Goal: Task Accomplishment & Management: Complete application form

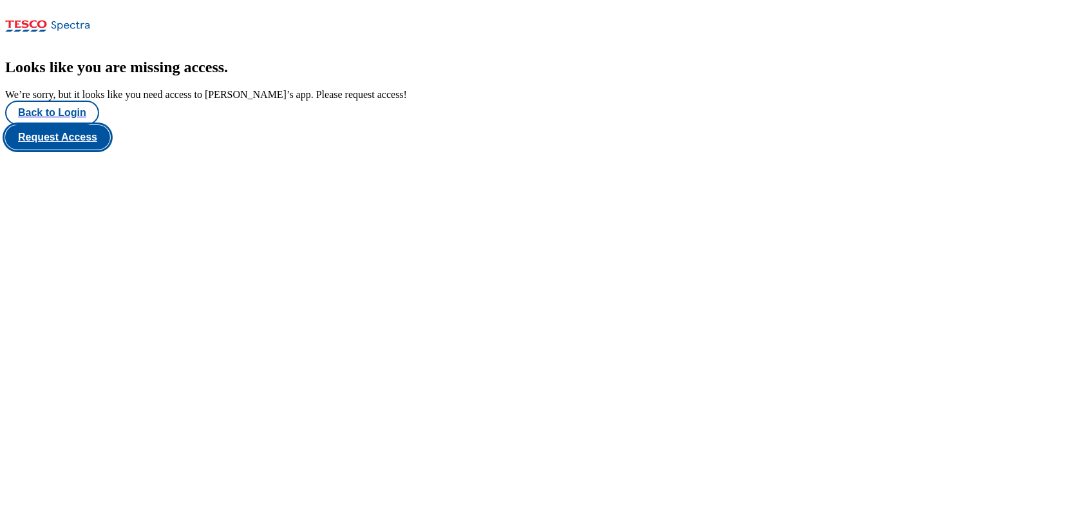
click at [110, 149] on button "Request Access" at bounding box center [57, 137] width 105 height 24
click at [64, 125] on button "Back to Login" at bounding box center [52, 112] width 94 height 24
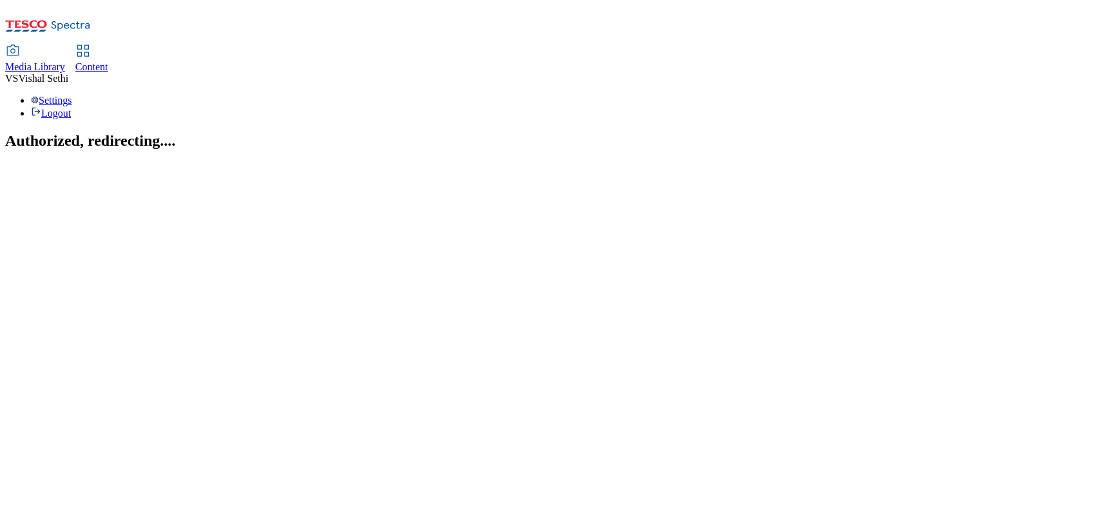
drag, startPoint x: 303, startPoint y: 26, endPoint x: 303, endPoint y: 37, distance: 11.0
click at [108, 61] on span "Content" at bounding box center [91, 66] width 33 height 11
select select "ghs-uk"
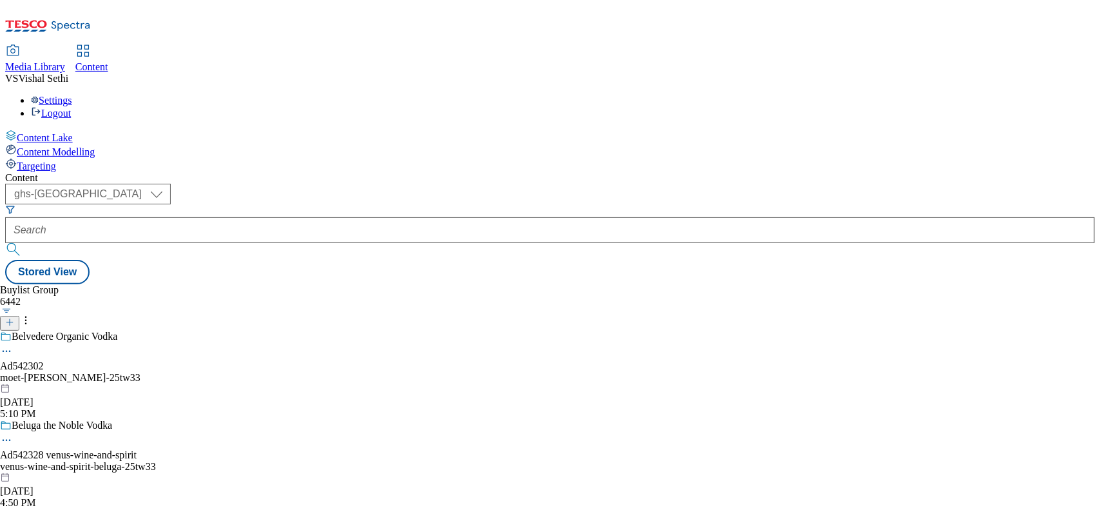
click at [14, 318] on icon at bounding box center [9, 322] width 9 height 9
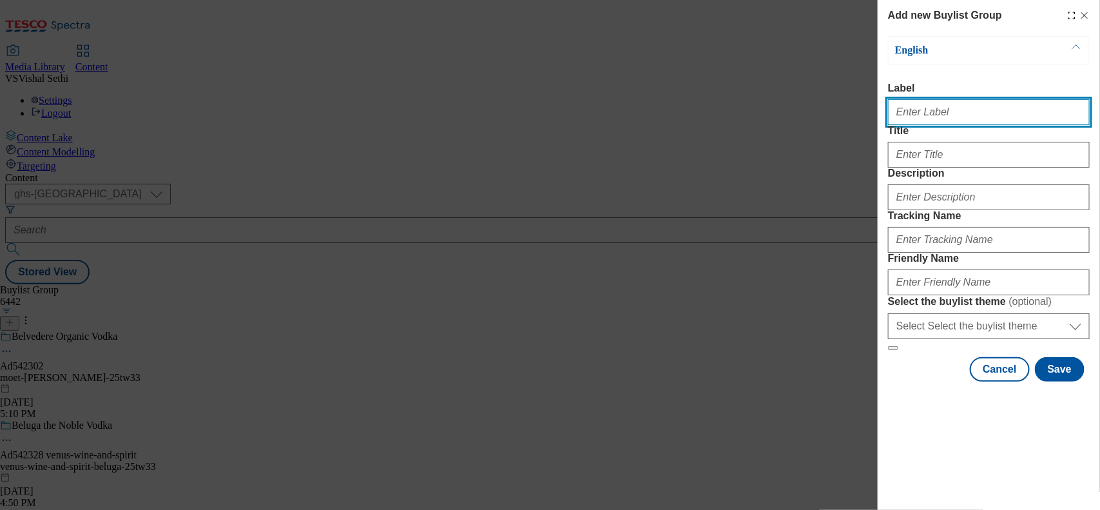
drag, startPoint x: 915, startPoint y: 108, endPoint x: 921, endPoint y: 113, distance: 7.9
click at [915, 108] on input "Label" at bounding box center [989, 112] width 202 height 26
paste input "542537"
type input "Ad542537"
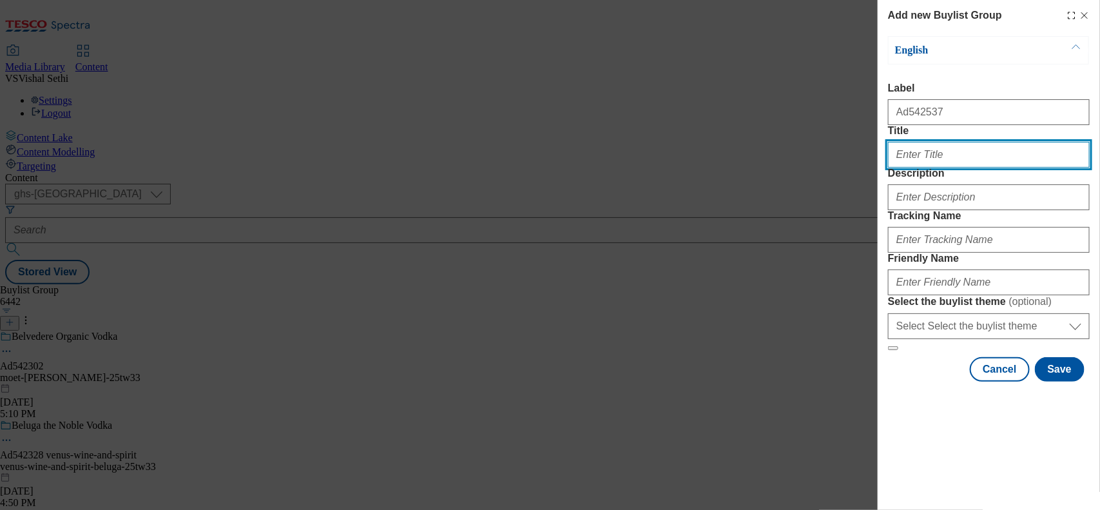
click at [942, 167] on input "Title" at bounding box center [989, 155] width 202 height 26
type input "Soups with benefits"
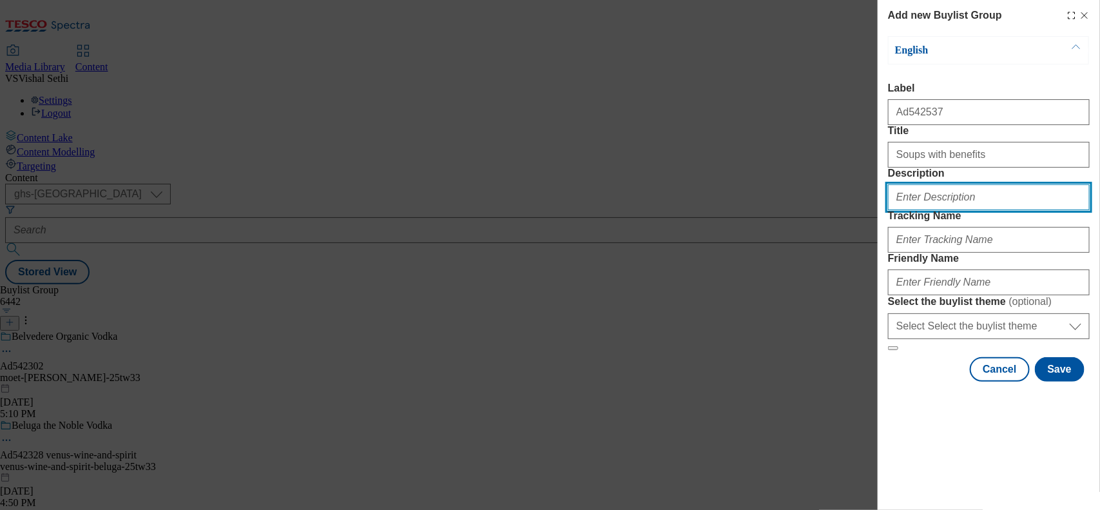
click at [926, 210] on input "Description" at bounding box center [989, 197] width 202 height 26
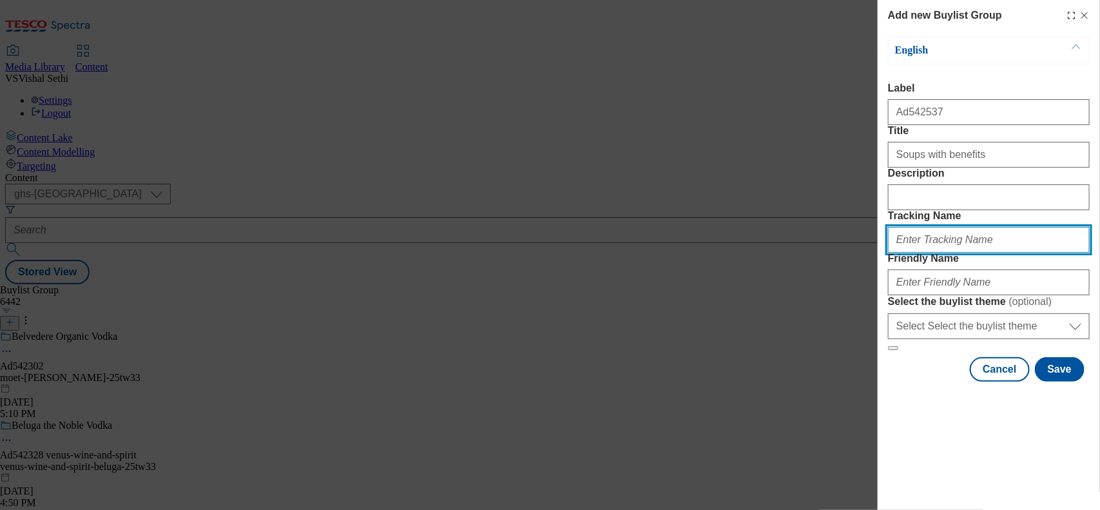
click at [906, 253] on input "Tracking Name" at bounding box center [989, 240] width 202 height 26
paste input "542537"
type input "DH_AD542537"
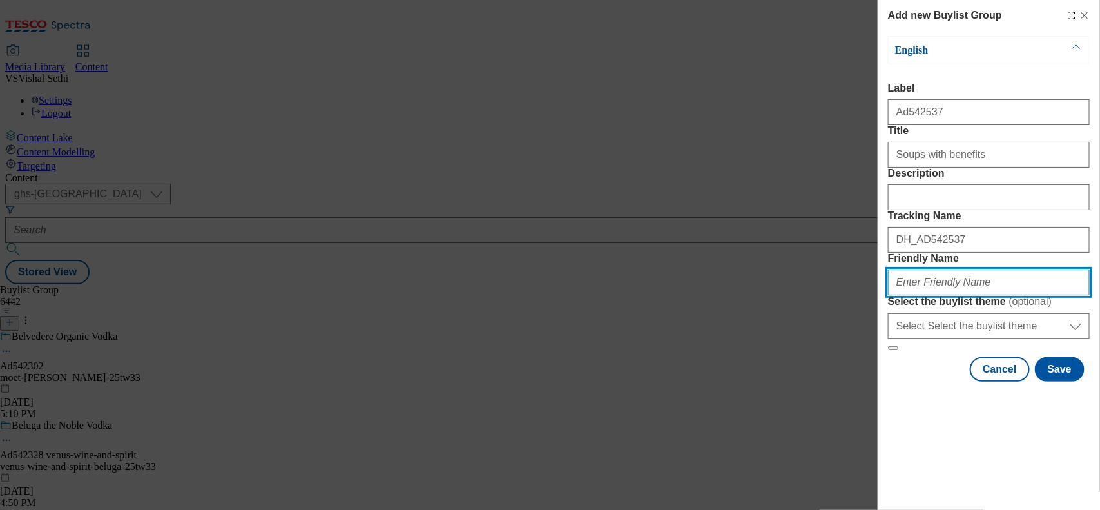
click at [937, 295] on input "Friendly Name" at bounding box center [989, 282] width 202 height 26
type input "bol-protein-power-soups-25tw34"
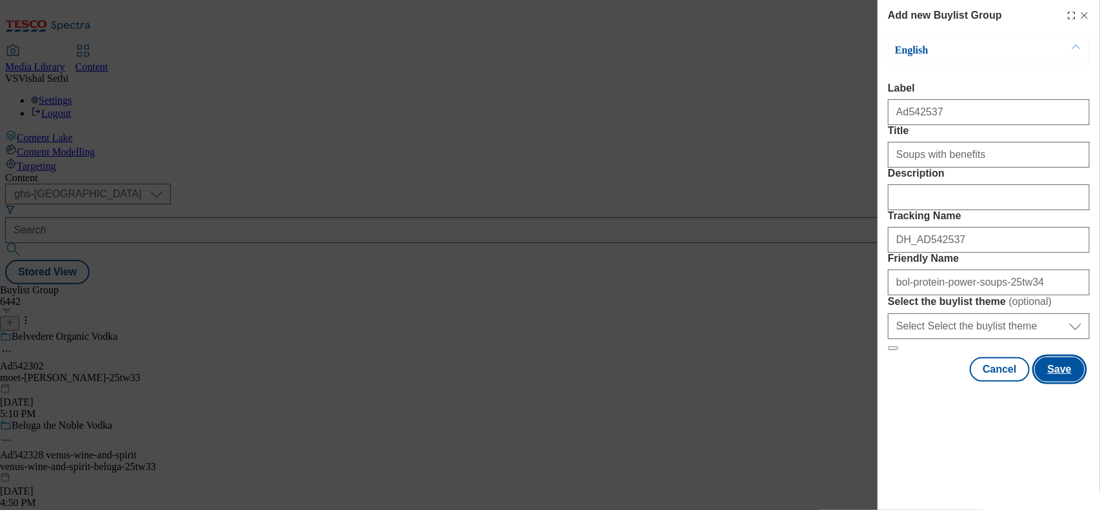
click at [1044, 381] on button "Save" at bounding box center [1060, 369] width 50 height 24
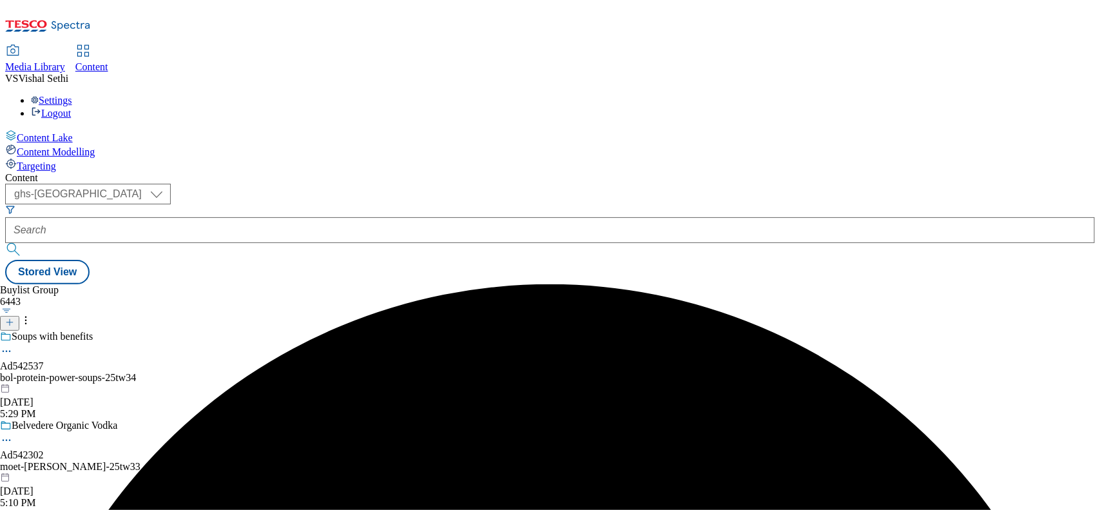
click at [213, 372] on div "bol-protein-power-soups-25tw34" at bounding box center [106, 378] width 213 height 12
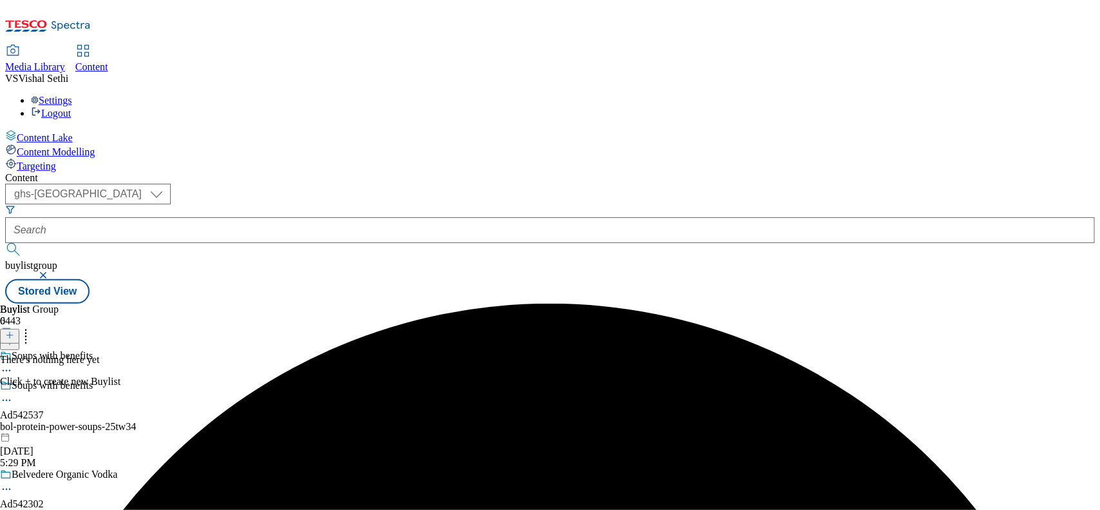
click at [10, 332] on line at bounding box center [10, 335] width 0 height 6
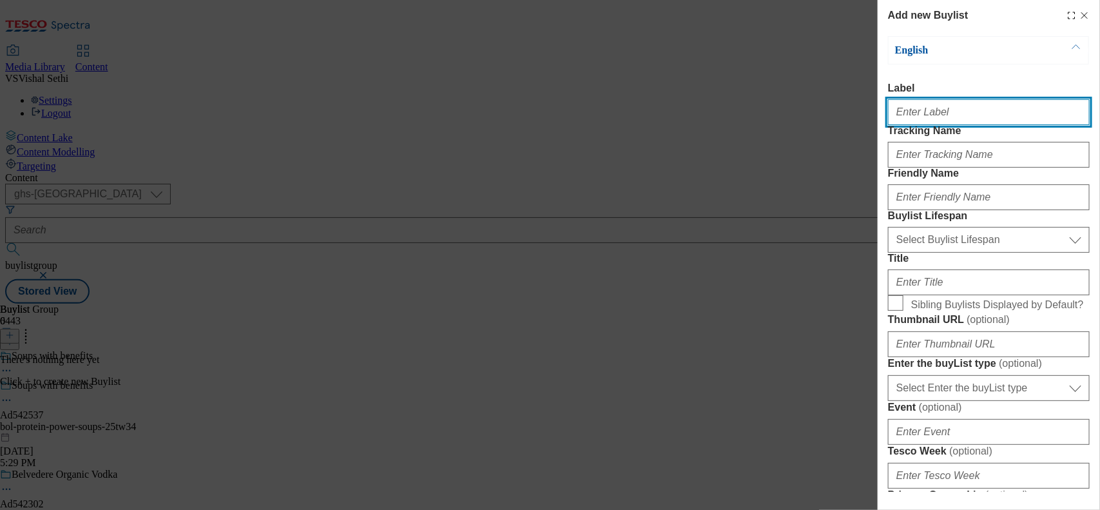
click at [919, 117] on input "Label" at bounding box center [989, 112] width 202 height 26
paste input "542537"
type input "Ad542537"
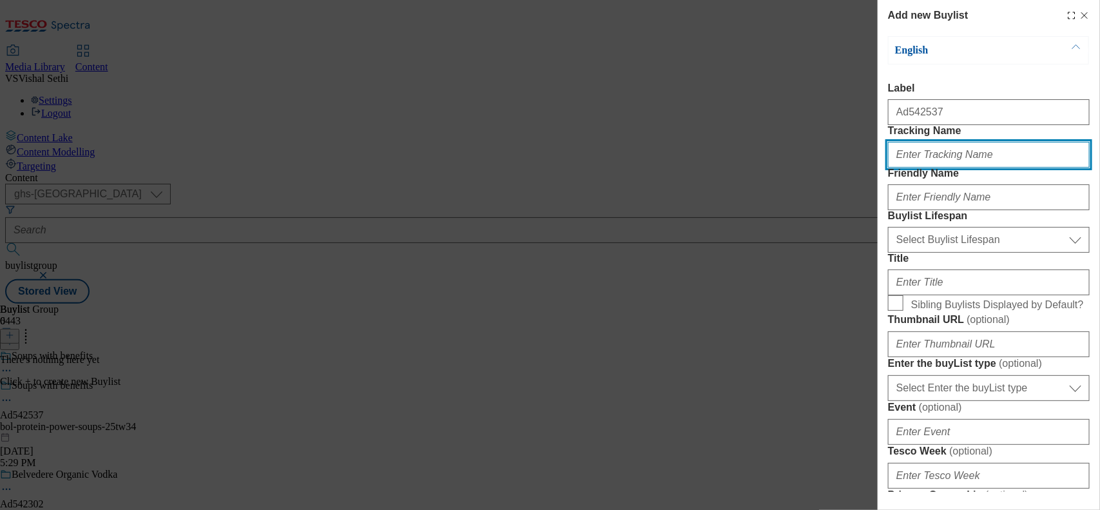
click at [935, 167] on input "Tracking Name" at bounding box center [989, 155] width 202 height 26
paste input "542537"
type input "DH_AD542537"
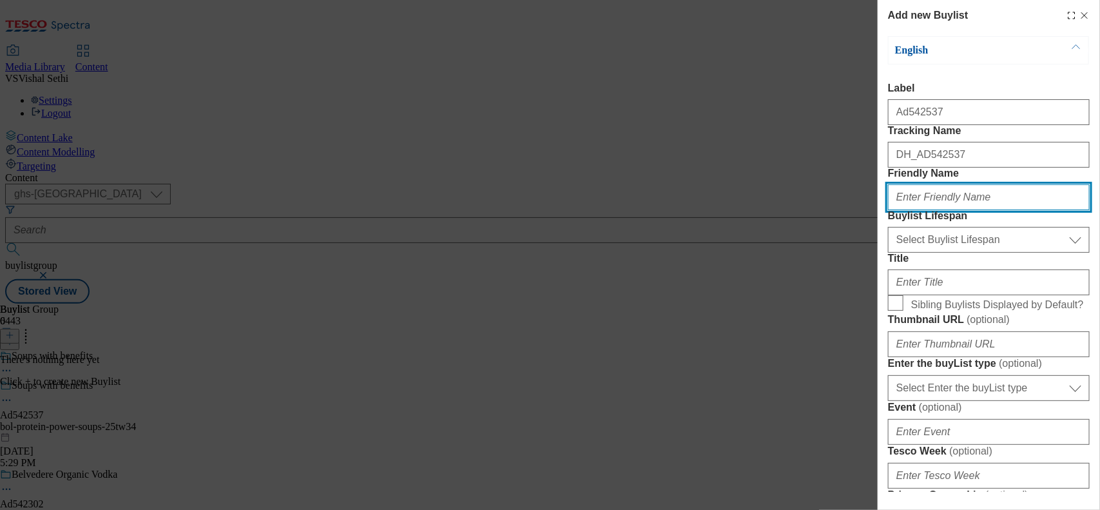
click at [935, 210] on input "Friendly Name" at bounding box center [989, 197] width 202 height 26
type input "powder-bowl-trading"
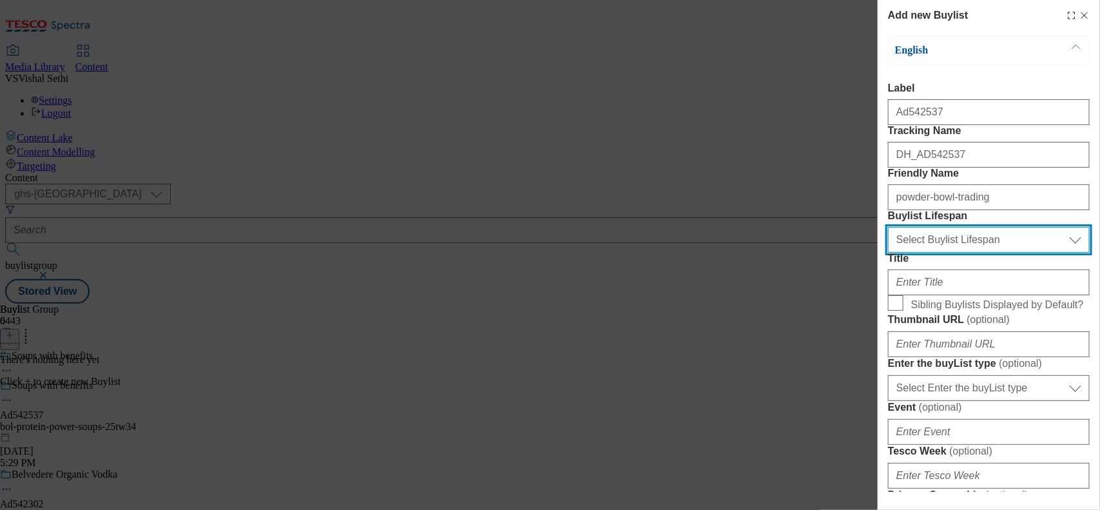
click at [983, 253] on select "Select Buylist Lifespan evergreen seasonal tactical" at bounding box center [989, 240] width 202 height 26
select select "tactical"
click at [888, 253] on select "Select Buylist Lifespan evergreen seasonal tactical" at bounding box center [989, 240] width 202 height 26
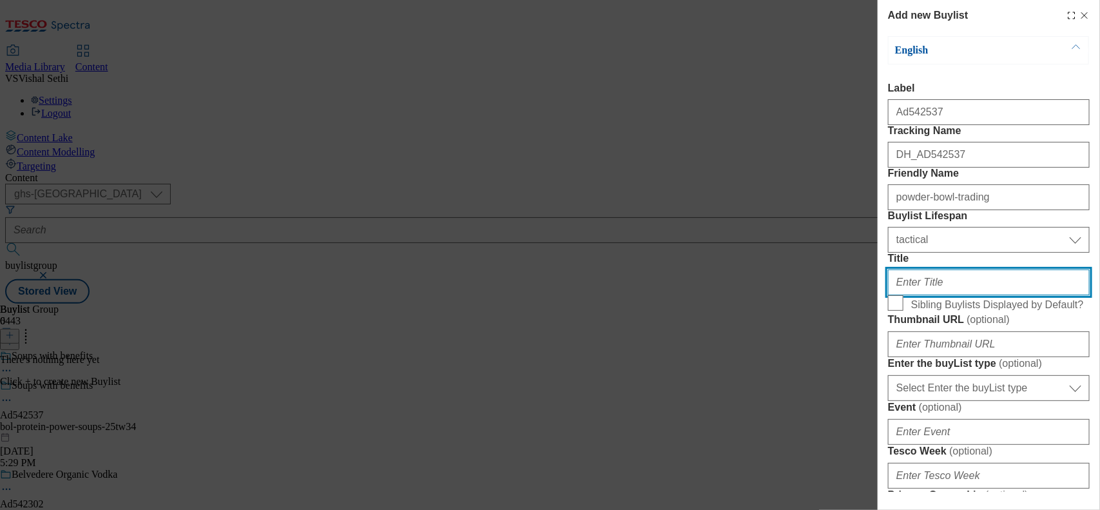
click at [917, 295] on input "Title" at bounding box center [989, 282] width 202 height 26
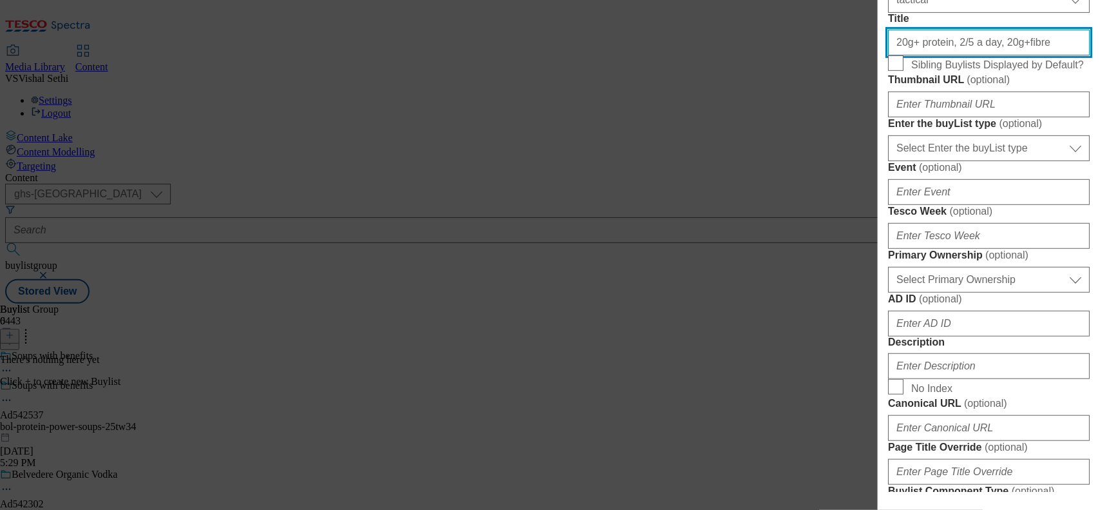
scroll to position [242, 0]
type input "20g+ protein, 2/5 a day, 20g+fibre"
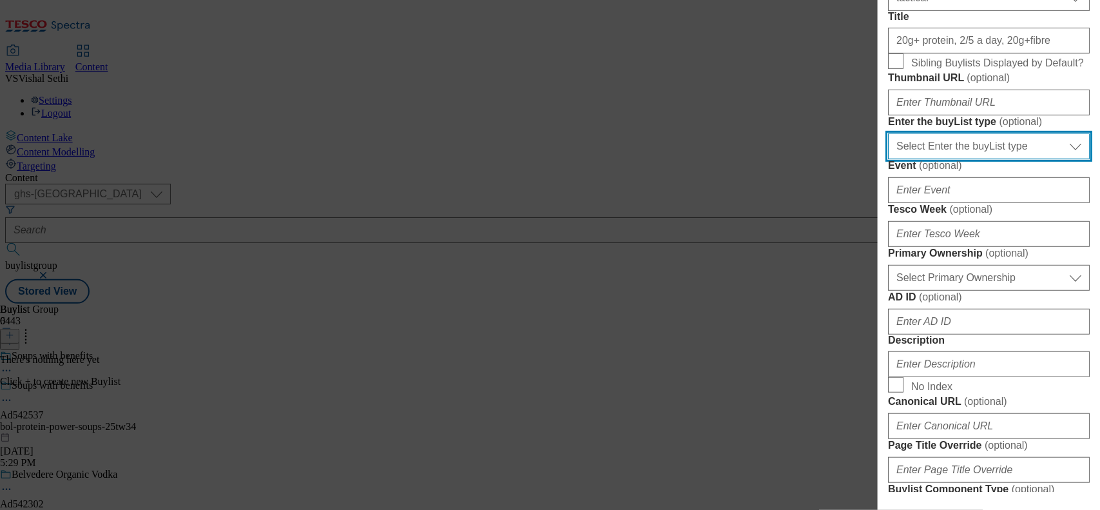
click at [961, 159] on select "Select Enter the buyList type event supplier funded long term >4 weeks supplier…" at bounding box center [989, 146] width 202 height 26
select select "supplier funded short term 1-3 weeks"
click at [888, 159] on select "Select Enter the buyList type event supplier funded long term >4 weeks supplier…" at bounding box center [989, 146] width 202 height 26
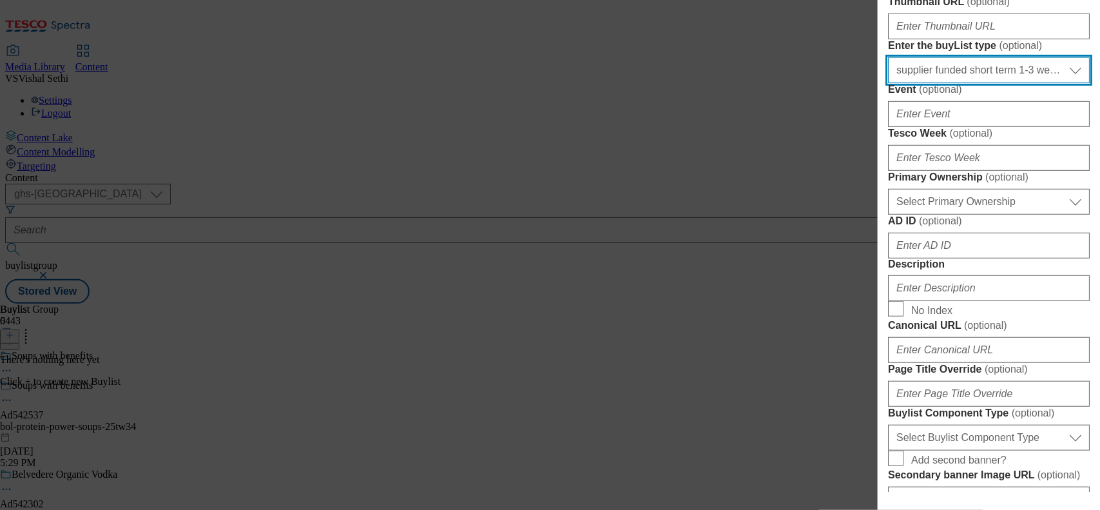
scroll to position [322, 0]
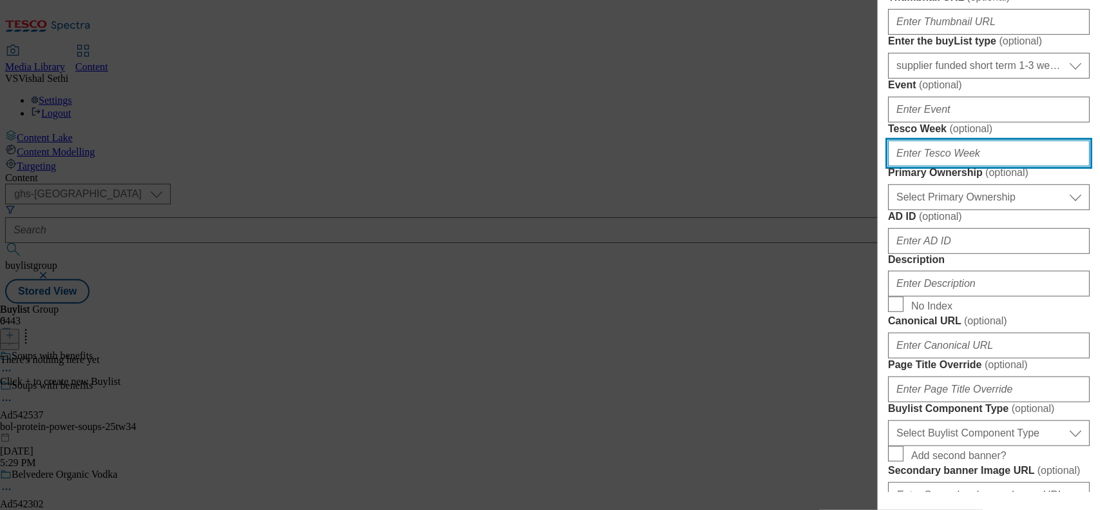
click at [922, 166] on input "Tesco Week ( optional )" at bounding box center [989, 153] width 202 height 26
type input "34"
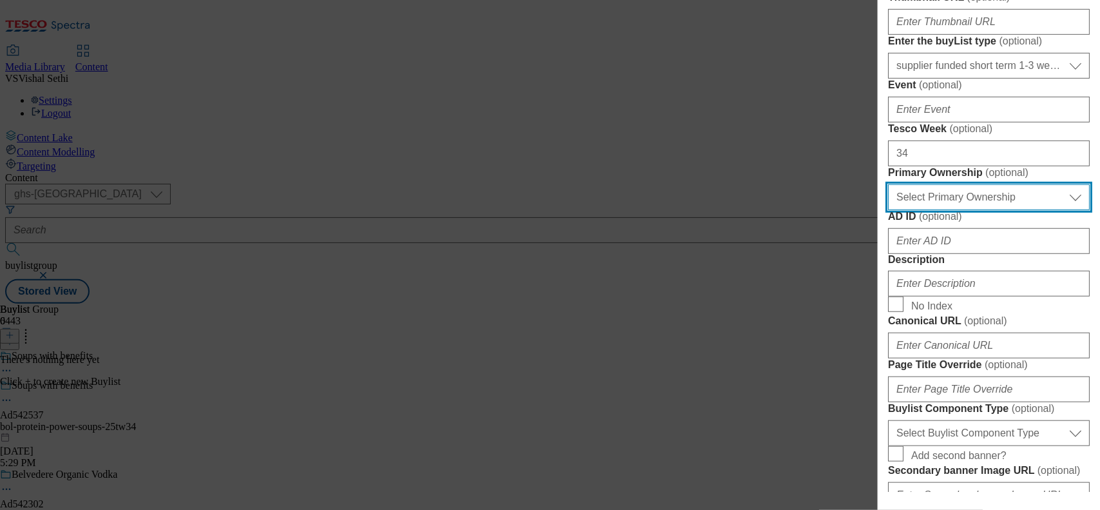
click at [960, 210] on select "Select Primary Ownership tesco dunnhumby" at bounding box center [989, 197] width 202 height 26
select select "dunnhumby"
click at [888, 210] on select "Select Primary Ownership tesco dunnhumby" at bounding box center [989, 197] width 202 height 26
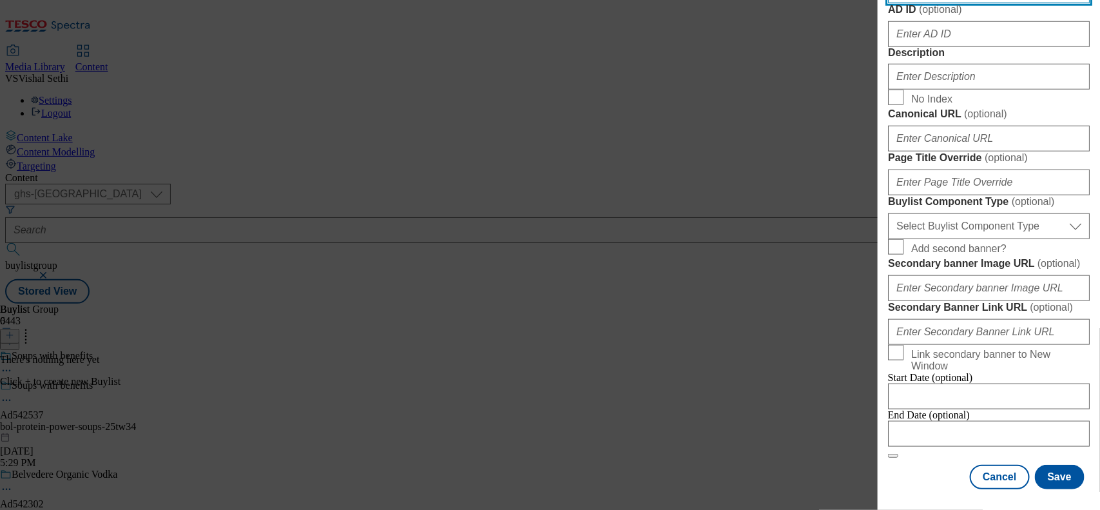
scroll to position [564, 0]
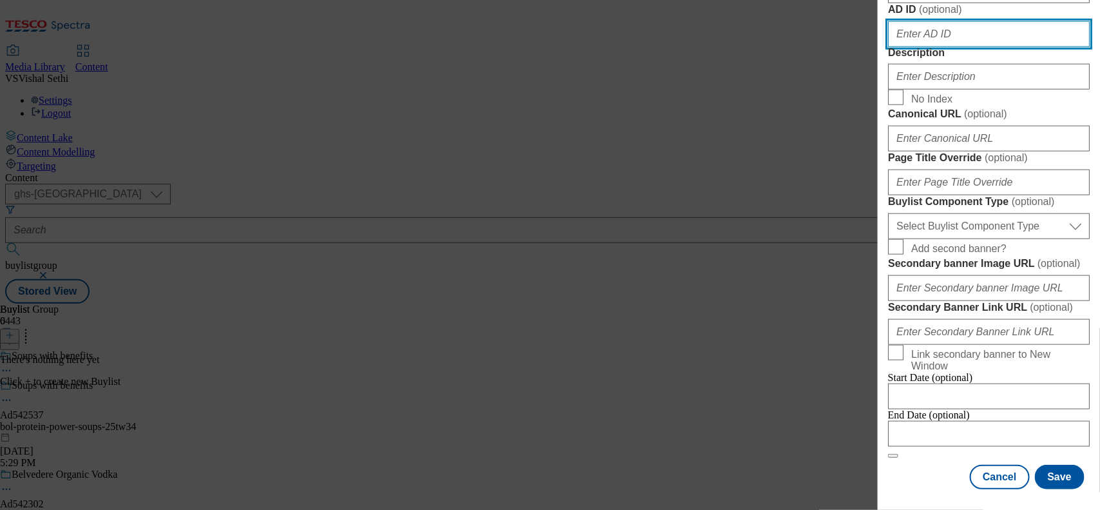
click at [919, 47] on input "AD ID ( optional )" at bounding box center [989, 34] width 202 height 26
paste input "542537"
type input "542537"
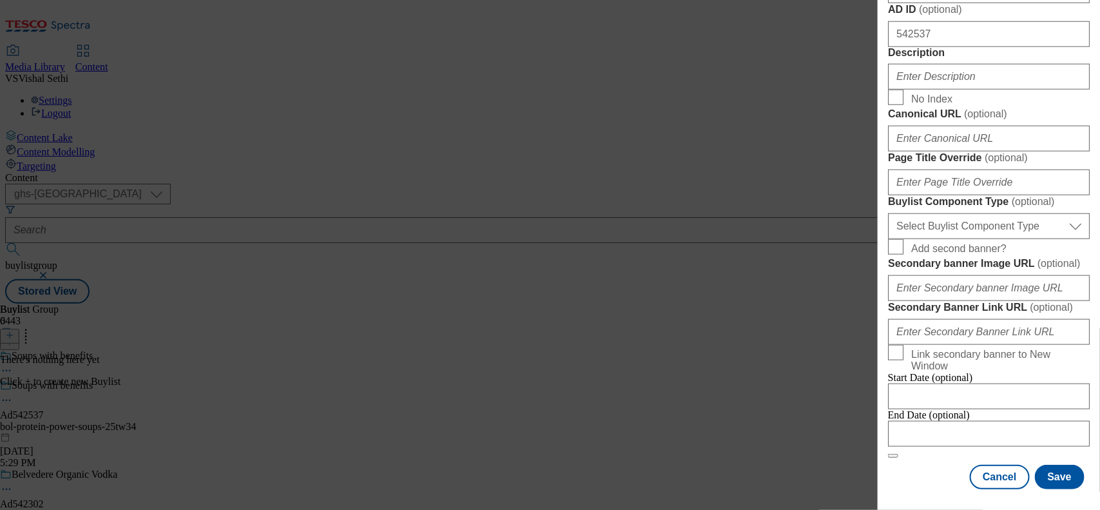
click at [918, 90] on div "Modal" at bounding box center [989, 74] width 202 height 31
click at [920, 90] on input "Description" at bounding box center [989, 77] width 202 height 26
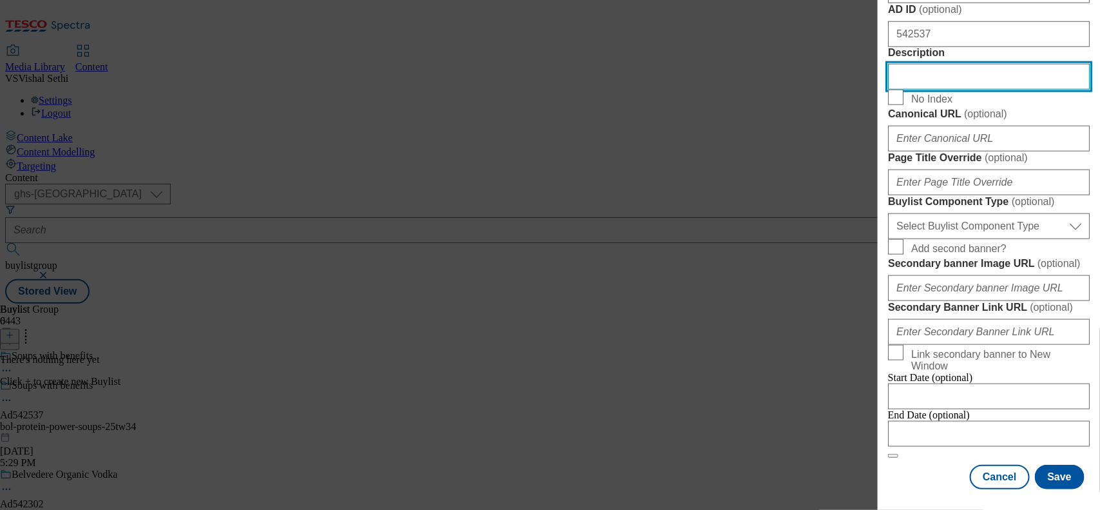
scroll to position [805, 0]
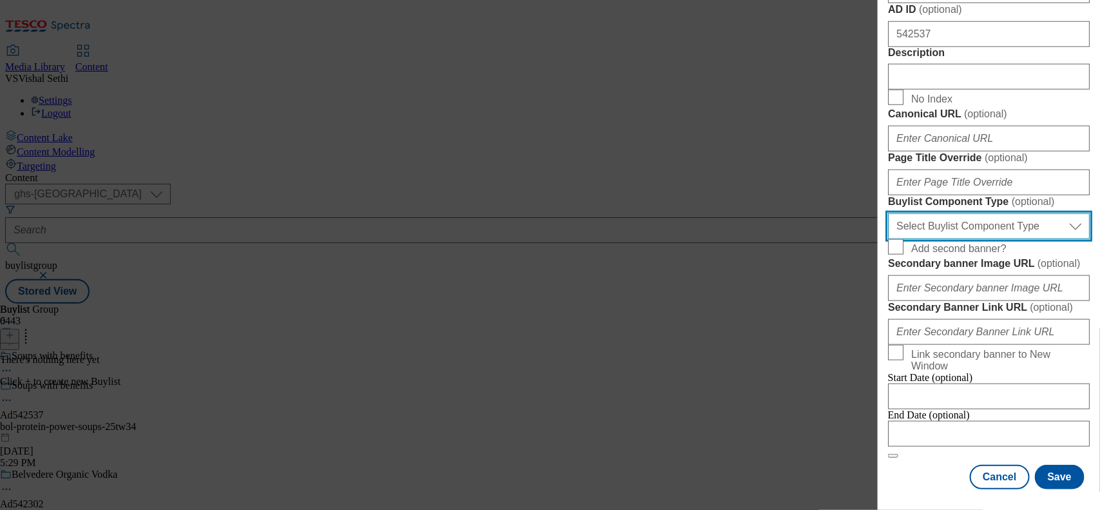
click at [1000, 239] on select "Select Buylist Component Type Banner Competition Header Meal" at bounding box center [989, 226] width 202 height 26
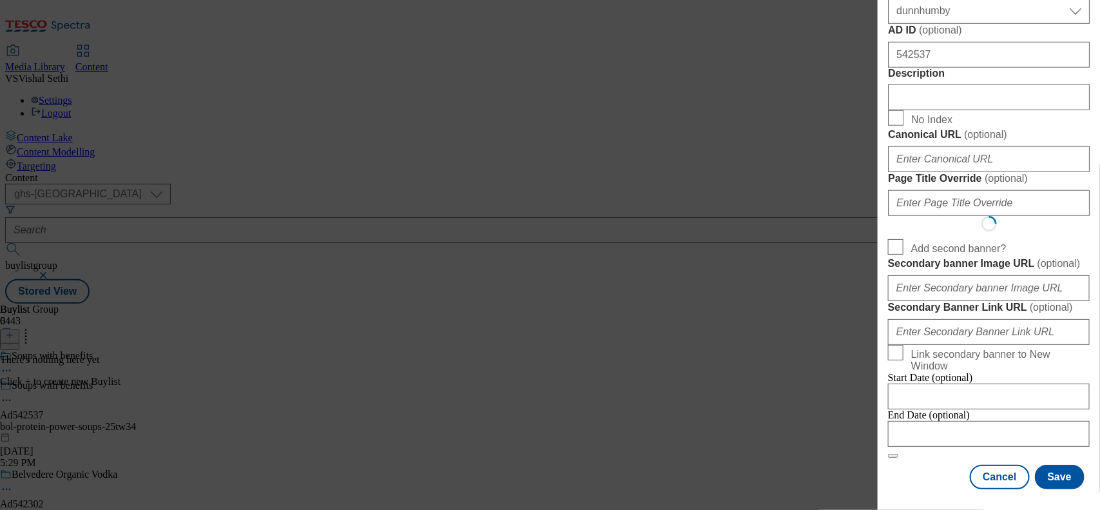
scroll to position [0, 0]
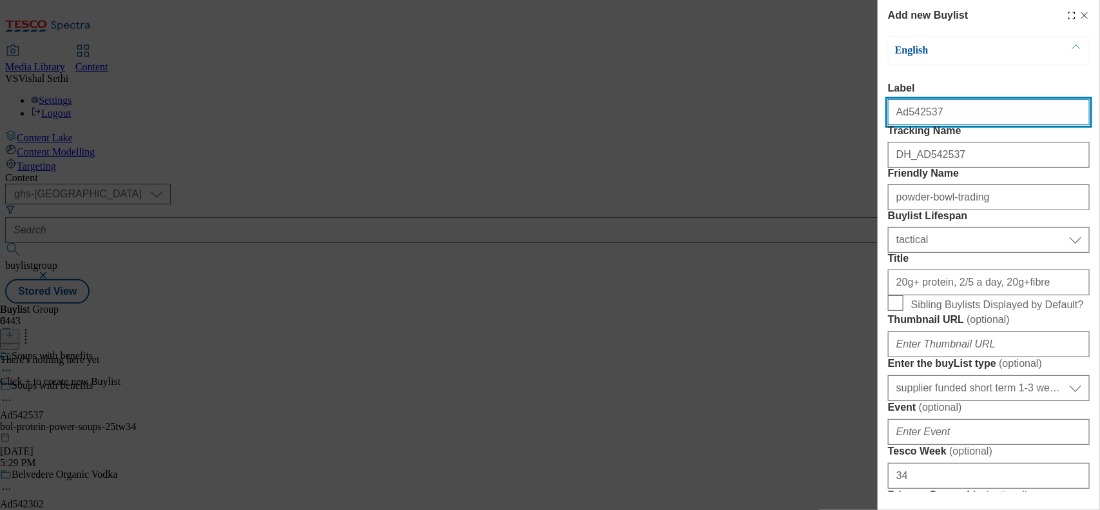
select select "Banner"
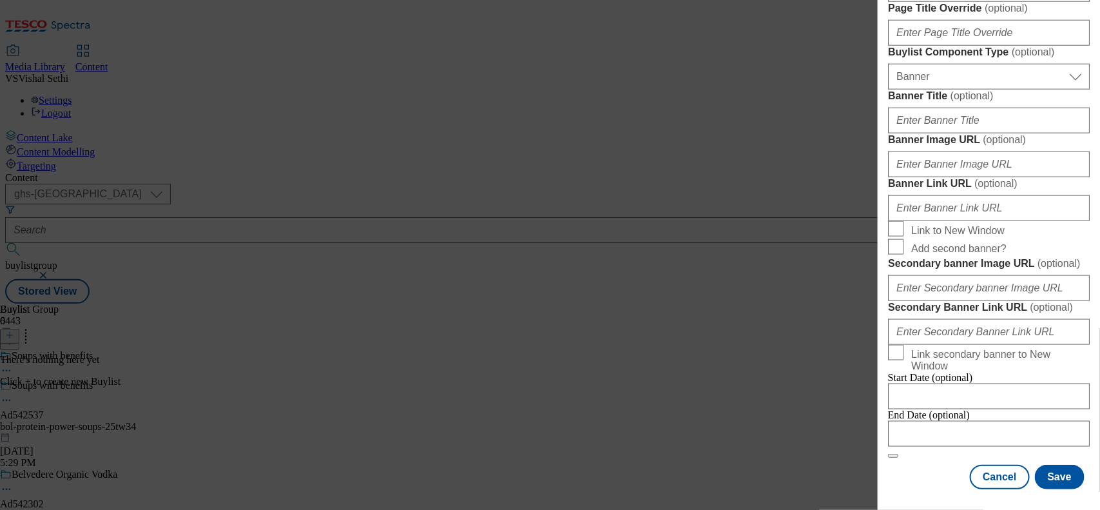
scroll to position [1239, 0]
click at [950, 421] on input "Modal" at bounding box center [989, 434] width 202 height 26
select select "2025"
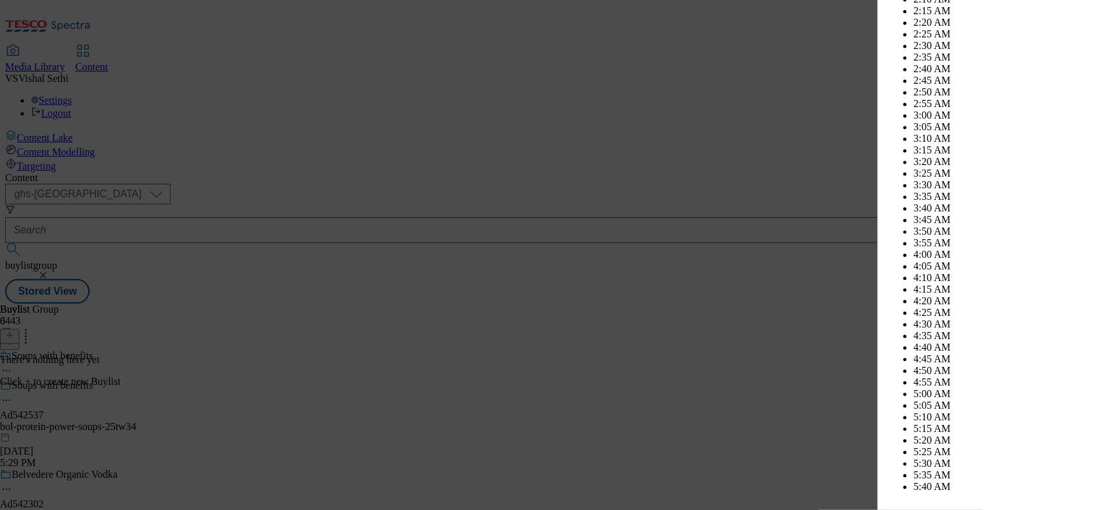
scroll to position [5031, 0]
select select "December"
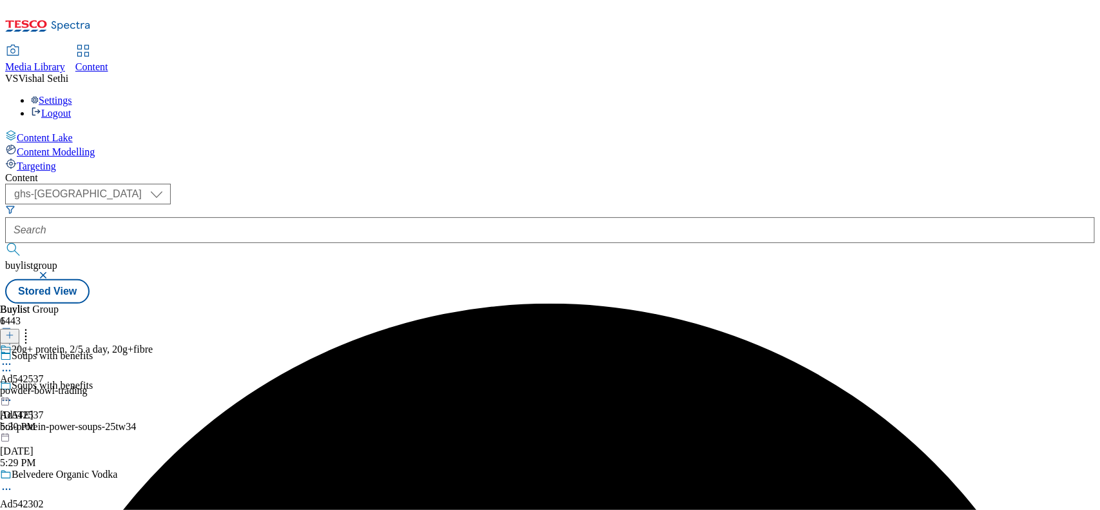
click at [153, 385] on div "powder-bowl-trading" at bounding box center [76, 391] width 153 height 12
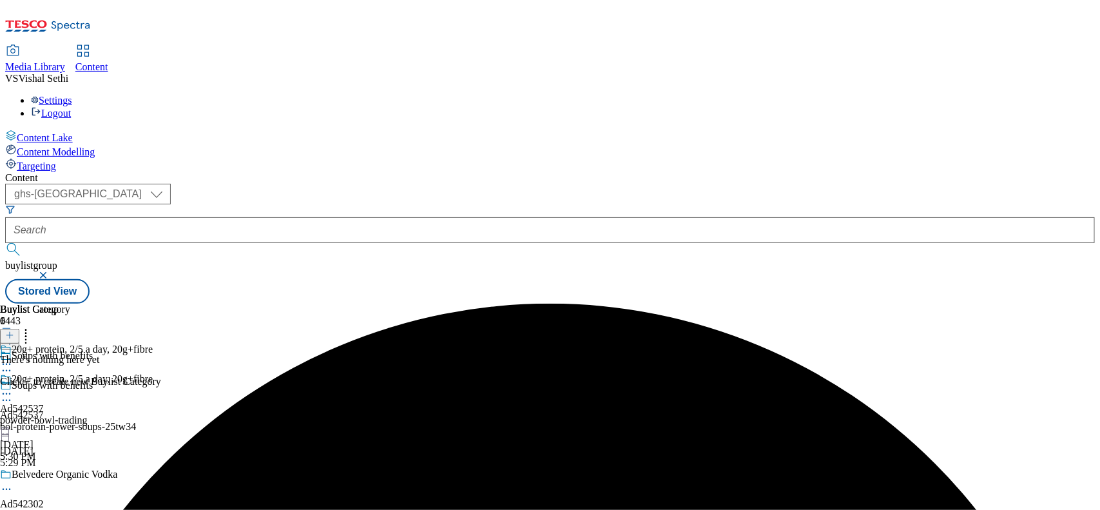
click at [14, 330] on icon at bounding box center [9, 334] width 9 height 9
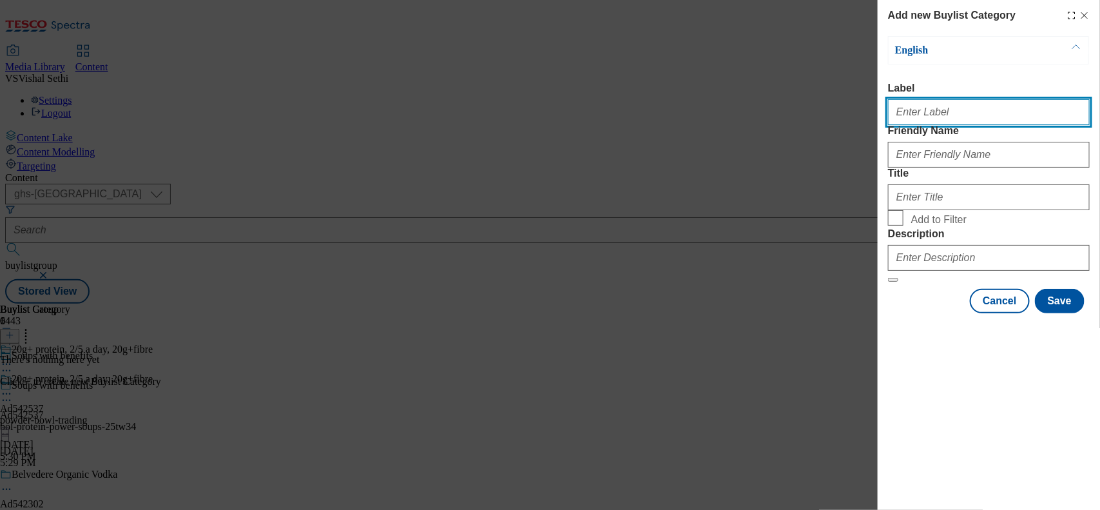
drag, startPoint x: 929, startPoint y: 120, endPoint x: 1029, endPoint y: 133, distance: 100.7
click at [930, 120] on input "Label" at bounding box center [989, 112] width 202 height 26
paste input "542537"
type input "Ad542537"
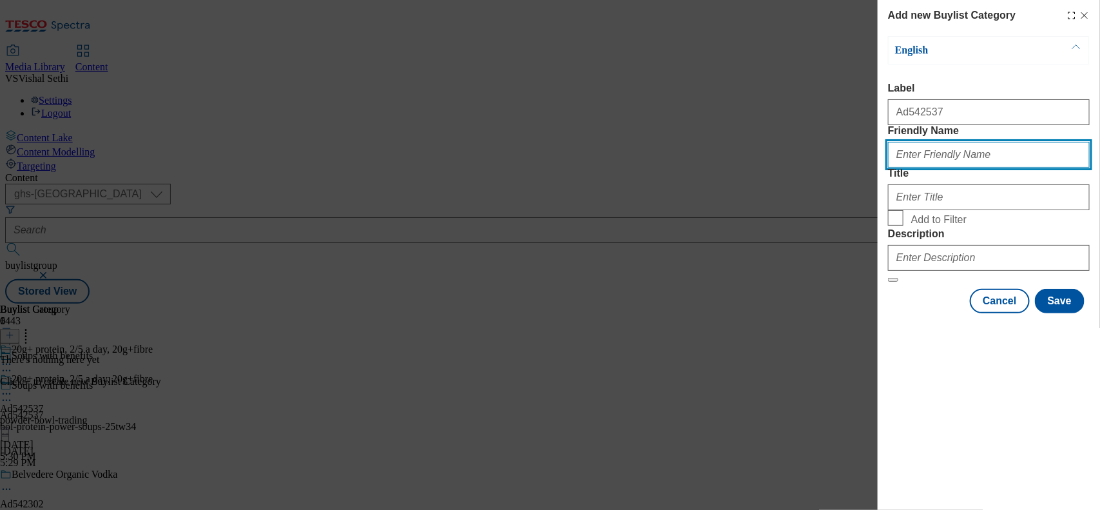
click at [977, 167] on input "Friendly Name" at bounding box center [989, 155] width 202 height 26
type input "bol-protein-power-soups"
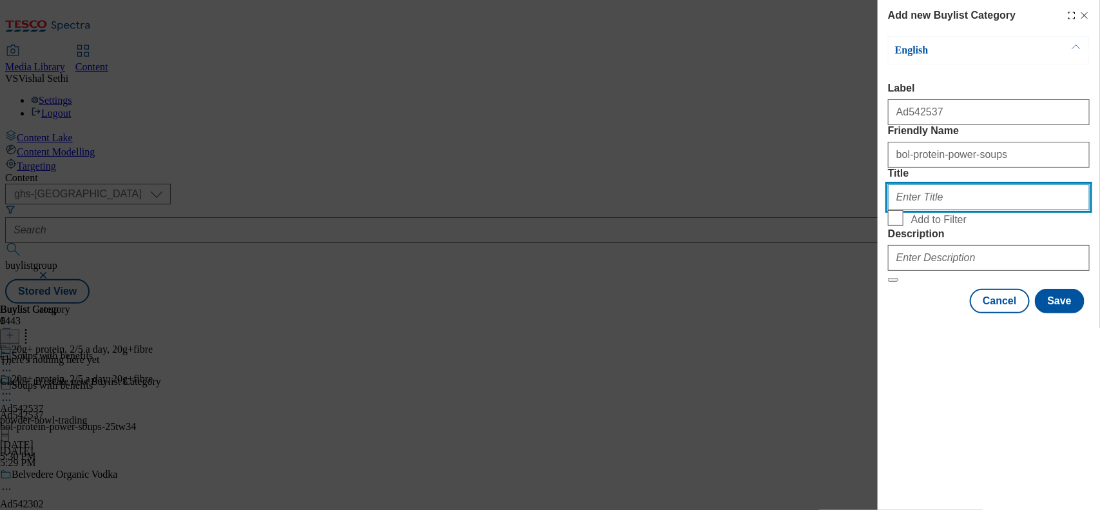
click at [905, 210] on input "Title" at bounding box center [989, 197] width 202 height 26
paste input "Powder Bowl Trading"
type input "Powder Bowl Trading"
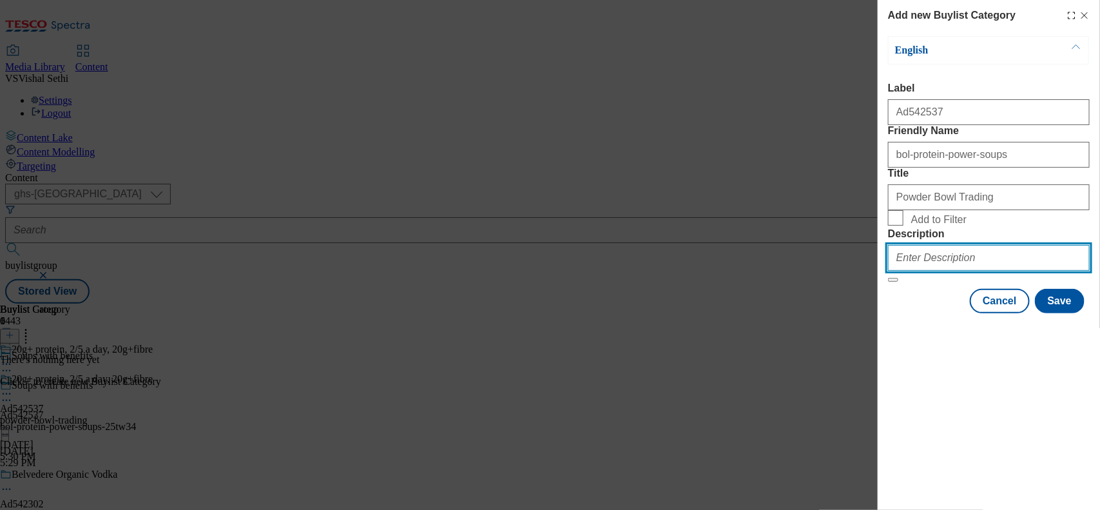
click at [926, 271] on input "Description" at bounding box center [989, 258] width 202 height 26
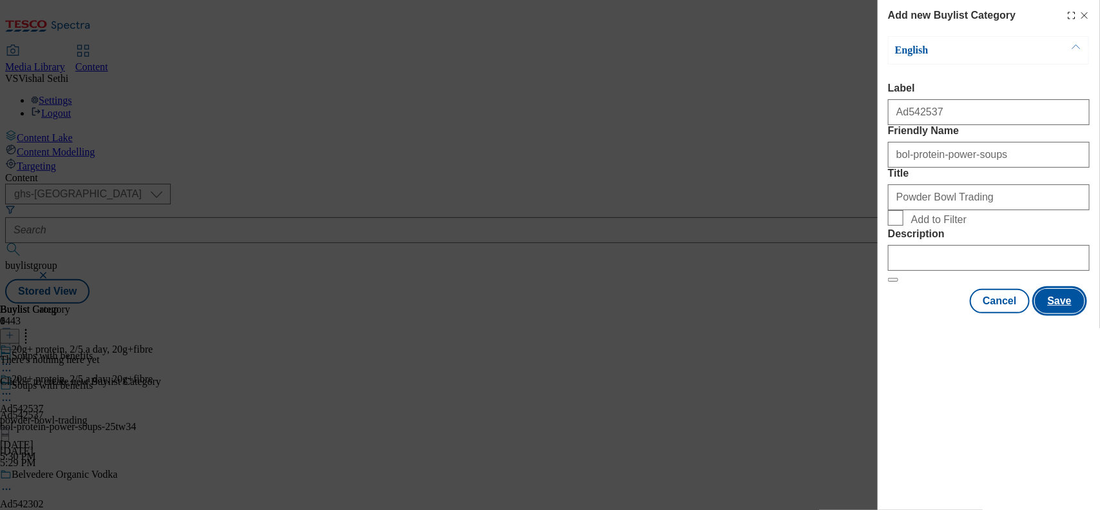
click at [1055, 313] on button "Save" at bounding box center [1060, 301] width 50 height 24
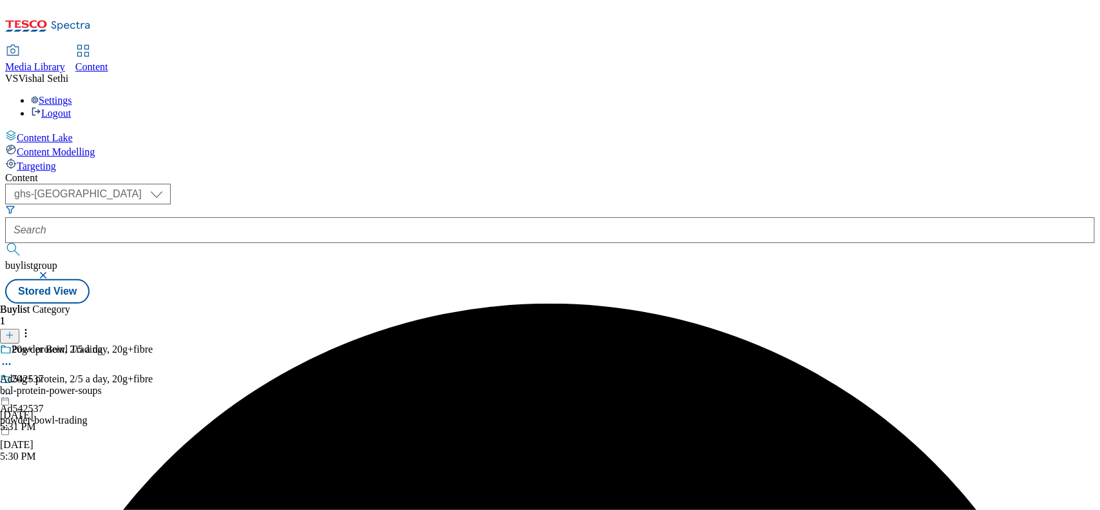
click at [102, 385] on div "bol-protein-power-soups" at bounding box center [51, 391] width 102 height 12
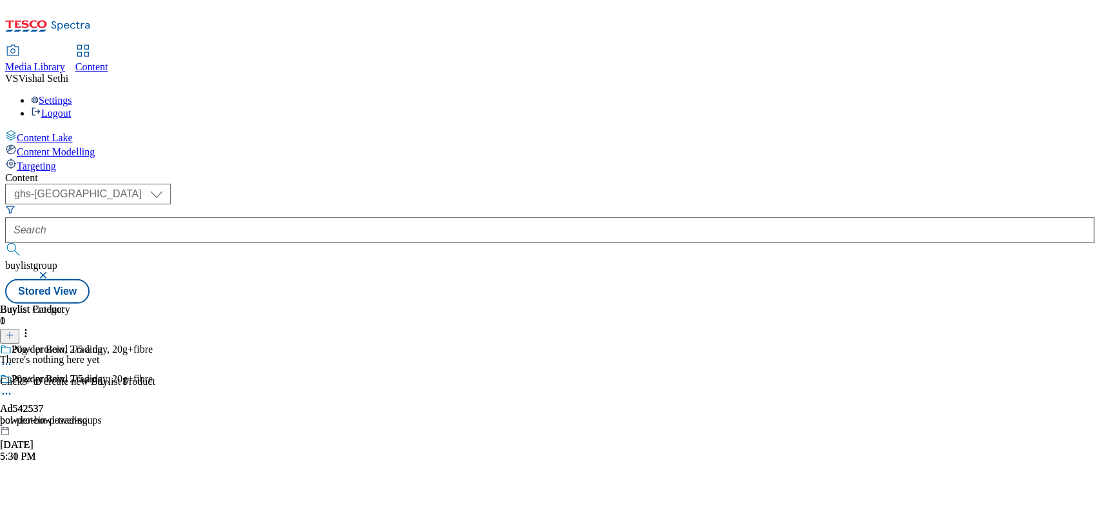
click at [14, 330] on icon at bounding box center [9, 334] width 9 height 9
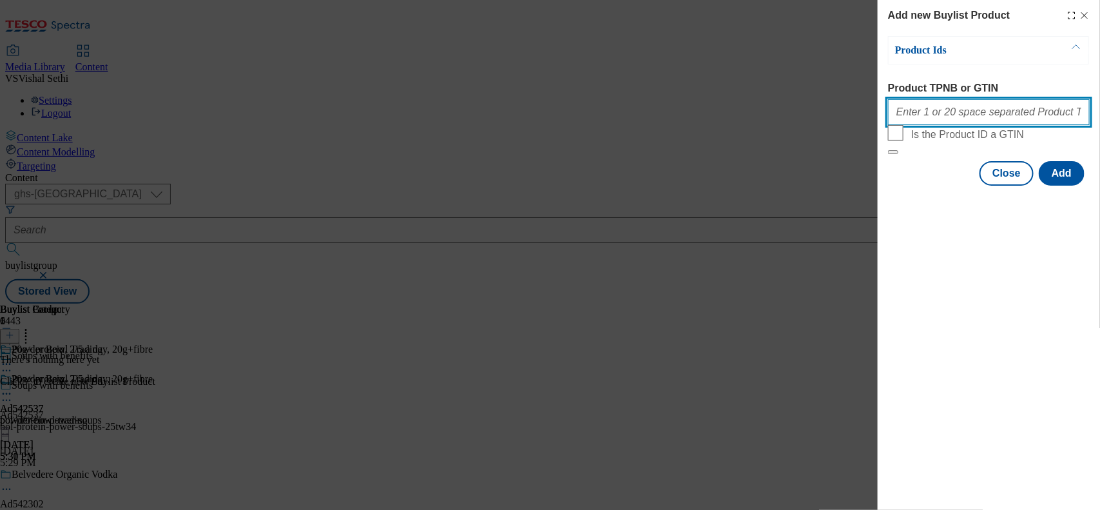
click at [931, 117] on input "Product TPNB or GTIN" at bounding box center [989, 112] width 202 height 26
paste input "92745925, 92745925"
type input "92745925"
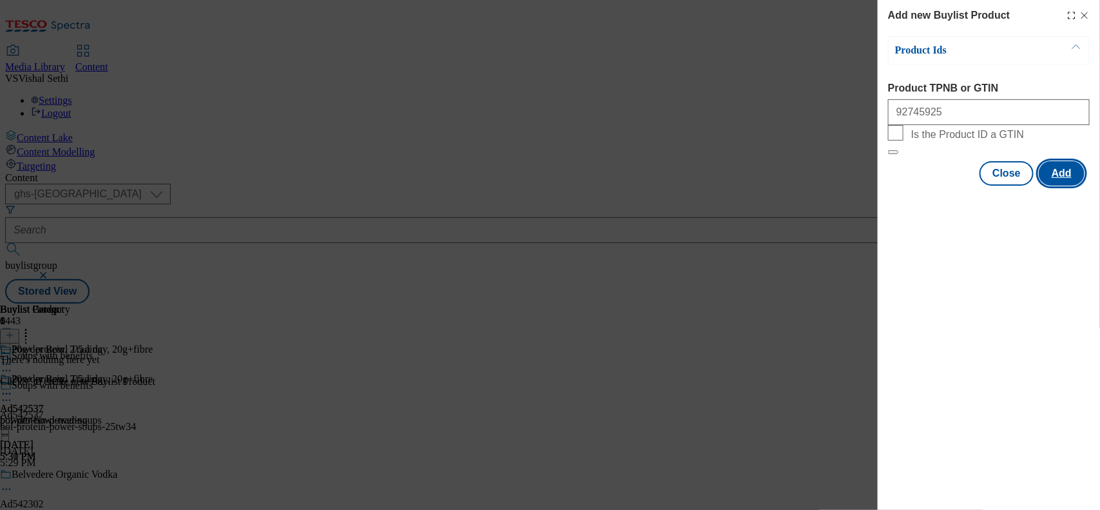
click at [1063, 186] on button "Add" at bounding box center [1061, 173] width 46 height 24
click at [1062, 186] on button "Add" at bounding box center [1061, 173] width 46 height 24
click at [1069, 186] on button "Add" at bounding box center [1061, 173] width 46 height 24
click at [1013, 186] on button "Close" at bounding box center [1006, 173] width 54 height 24
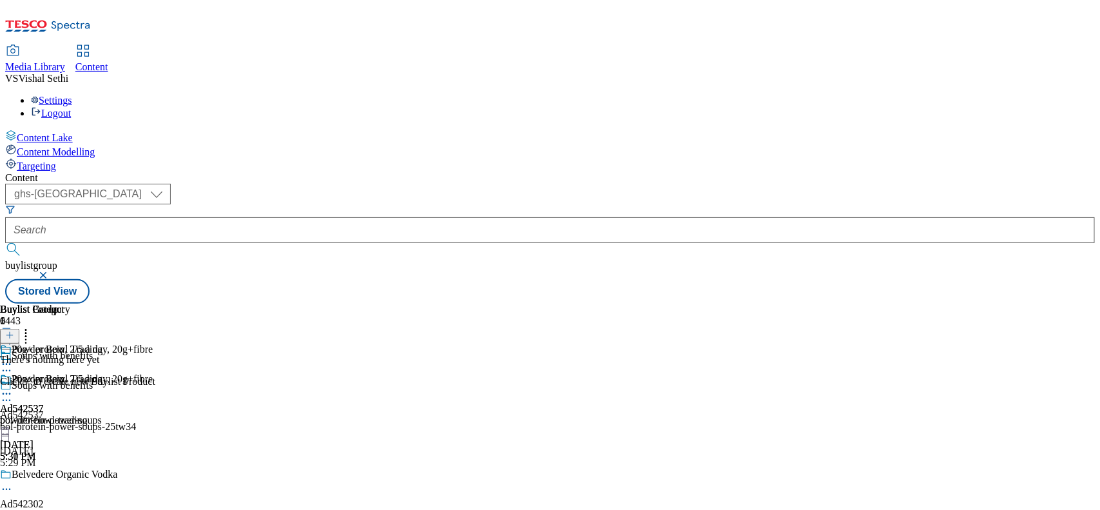
click at [14, 330] on icon at bounding box center [9, 334] width 9 height 9
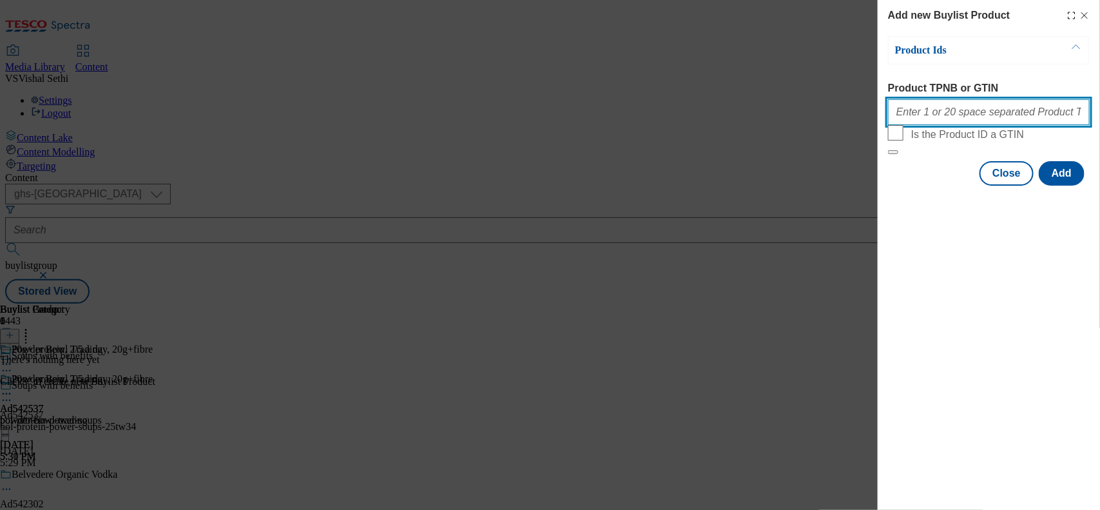
click at [954, 113] on input "Product TPNB or GTIN" at bounding box center [989, 112] width 202 height 26
paste input "92745925, 92745925"
type input "92745925, 92745925"
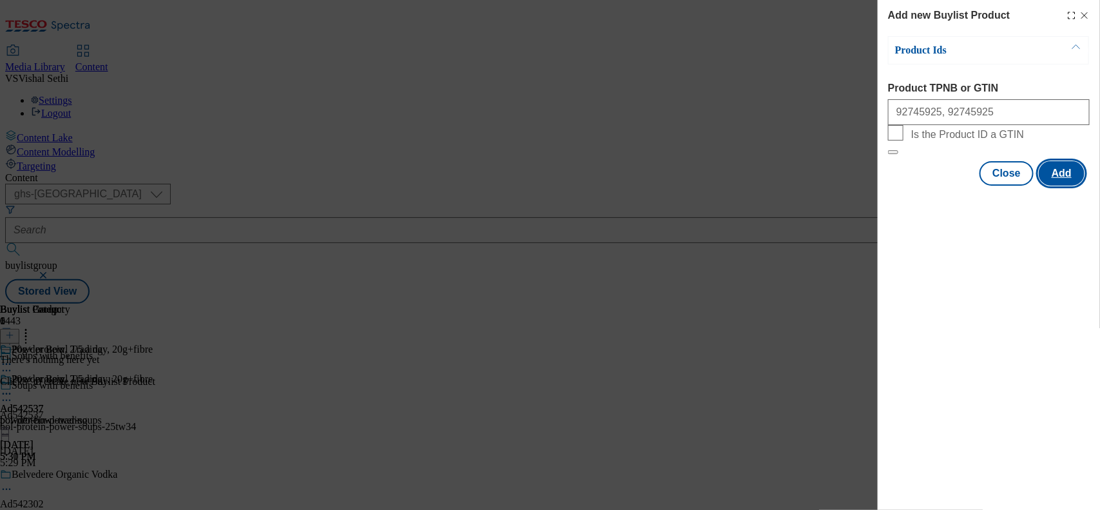
click at [1064, 186] on button "Add" at bounding box center [1061, 173] width 46 height 24
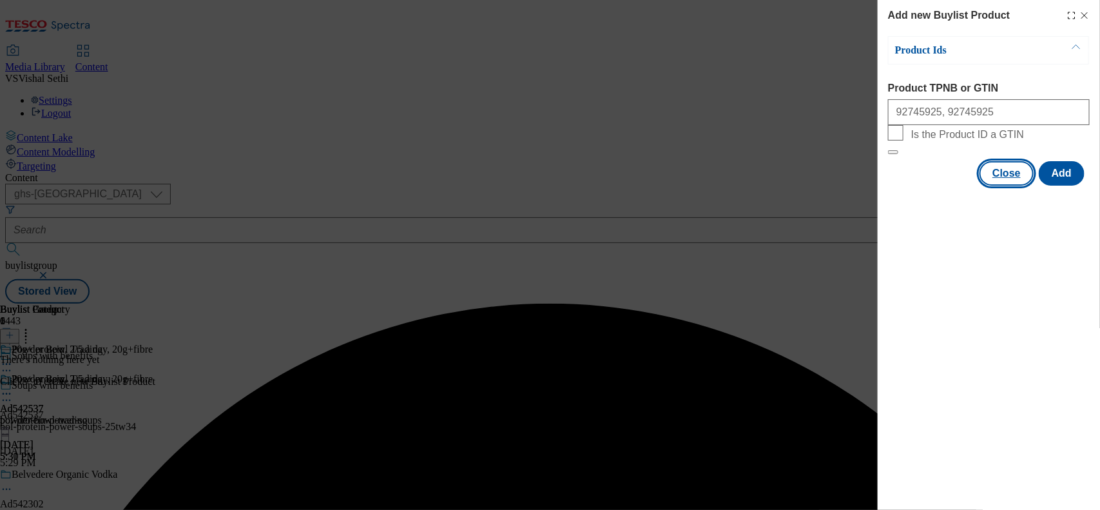
click at [1019, 186] on button "Close" at bounding box center [1006, 173] width 54 height 24
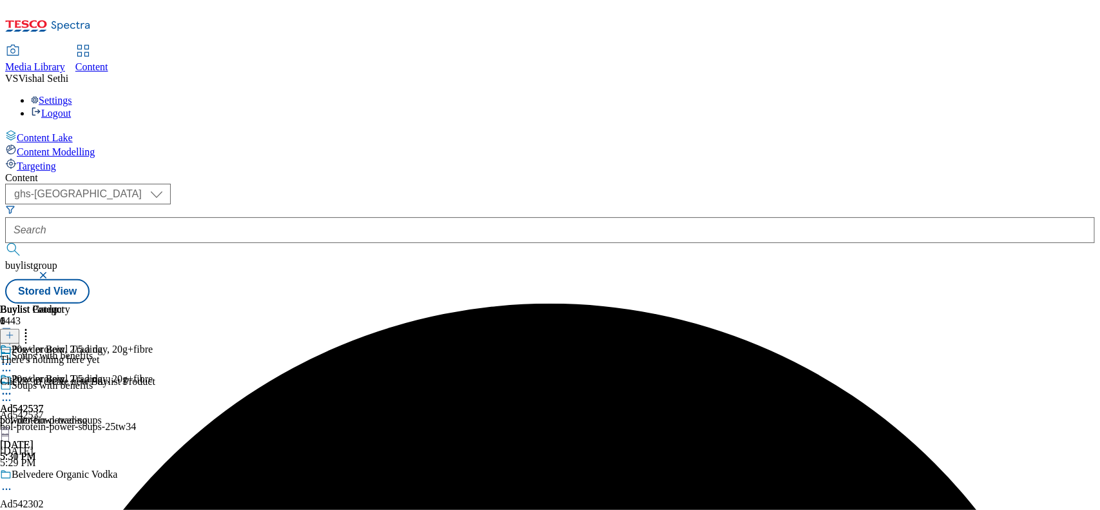
click at [155, 354] on div "There's nothing here yet Click + to create new Buylist Product" at bounding box center [77, 370] width 155 height 33
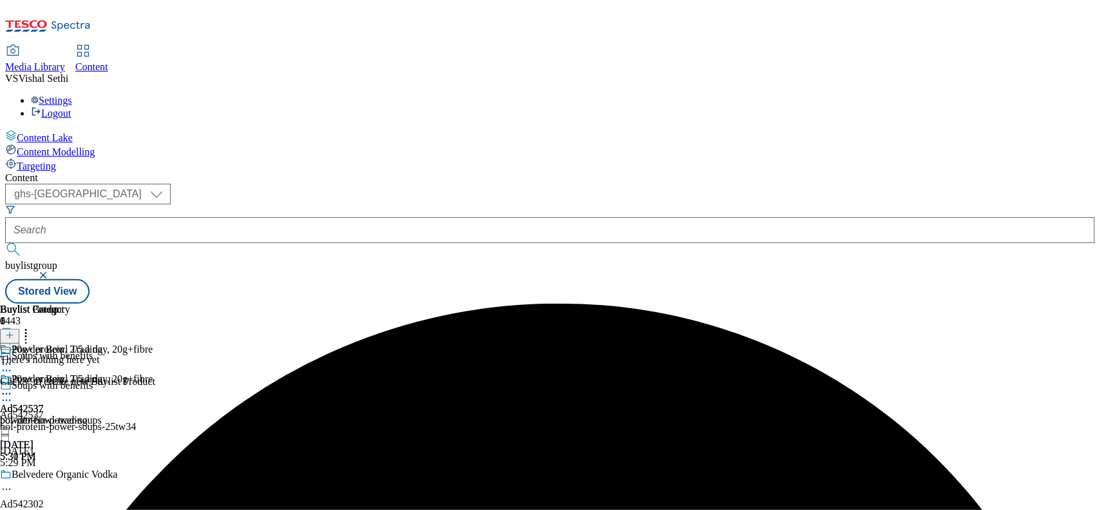
click at [102, 414] on div "bol-protein-power-soups" at bounding box center [51, 420] width 102 height 12
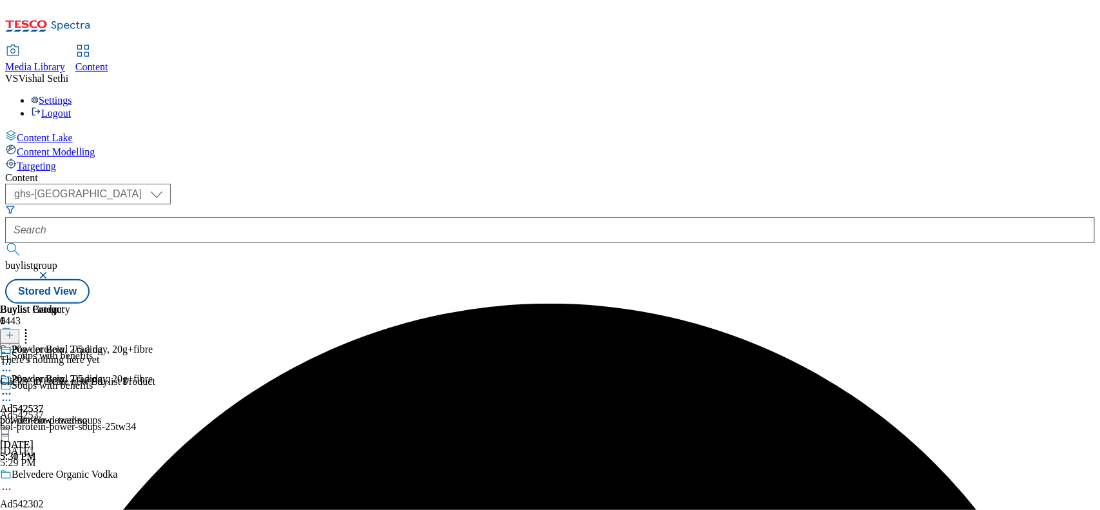
click at [14, 330] on icon at bounding box center [9, 334] width 9 height 9
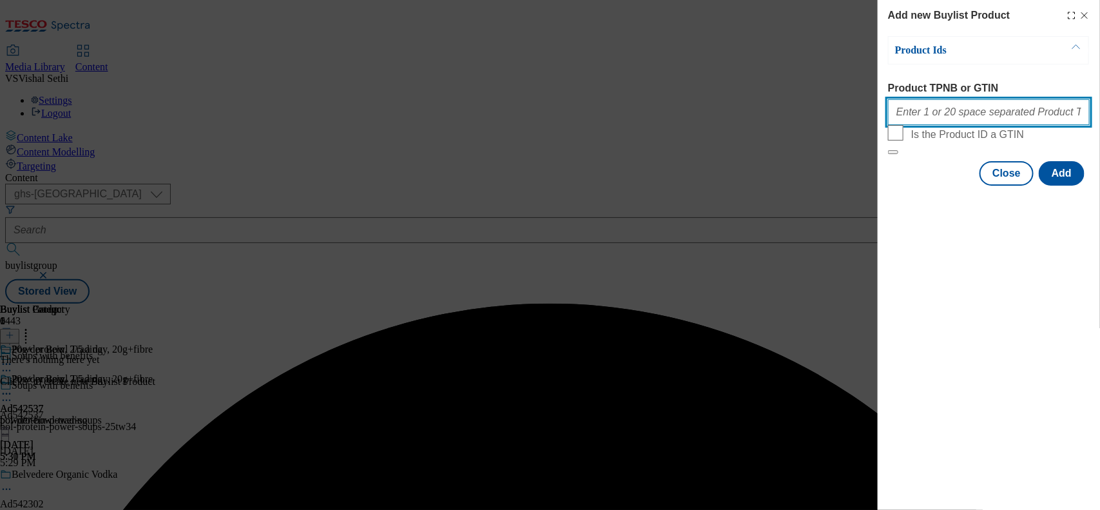
click at [949, 120] on input "Product TPNB or GTIN" at bounding box center [989, 112] width 202 height 26
paste input "92745925, 92745925"
drag, startPoint x: 971, startPoint y: 115, endPoint x: 932, endPoint y: 120, distance: 39.6
click at [932, 120] on input "92745925, 92745925" at bounding box center [989, 112] width 202 height 26
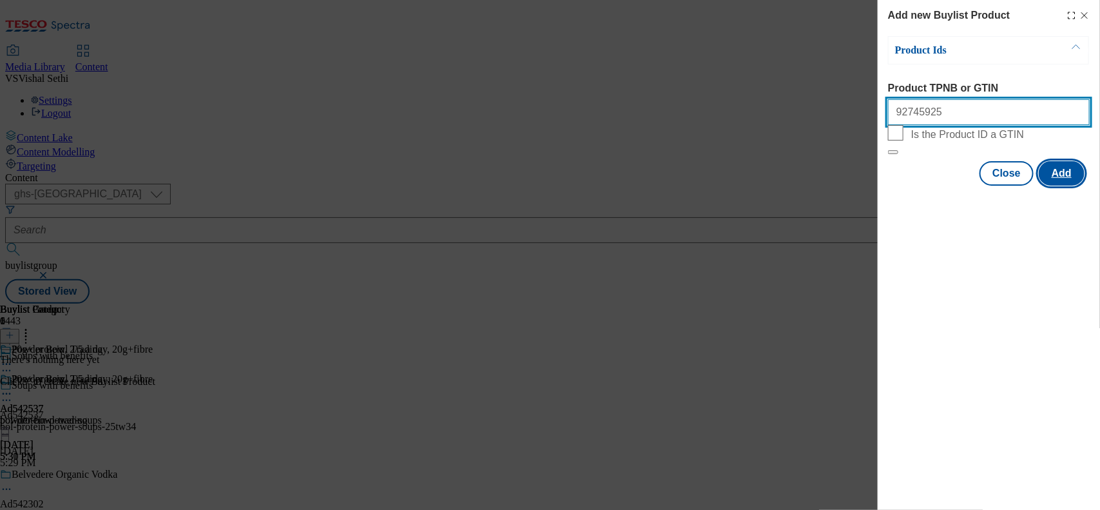
type input "92745925"
click at [1064, 186] on button "Add" at bounding box center [1061, 173] width 46 height 24
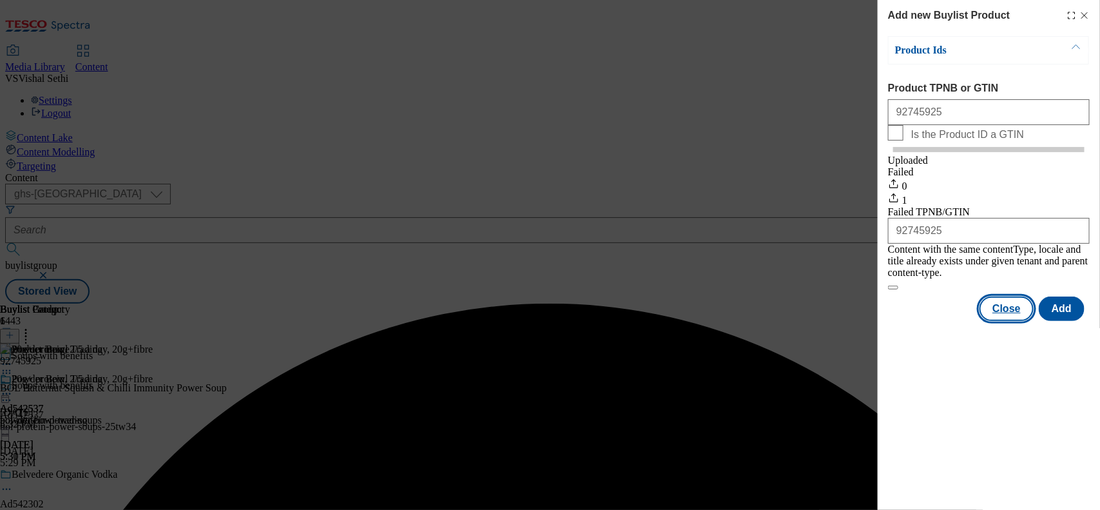
click at [1000, 309] on button "Close" at bounding box center [1006, 308] width 54 height 24
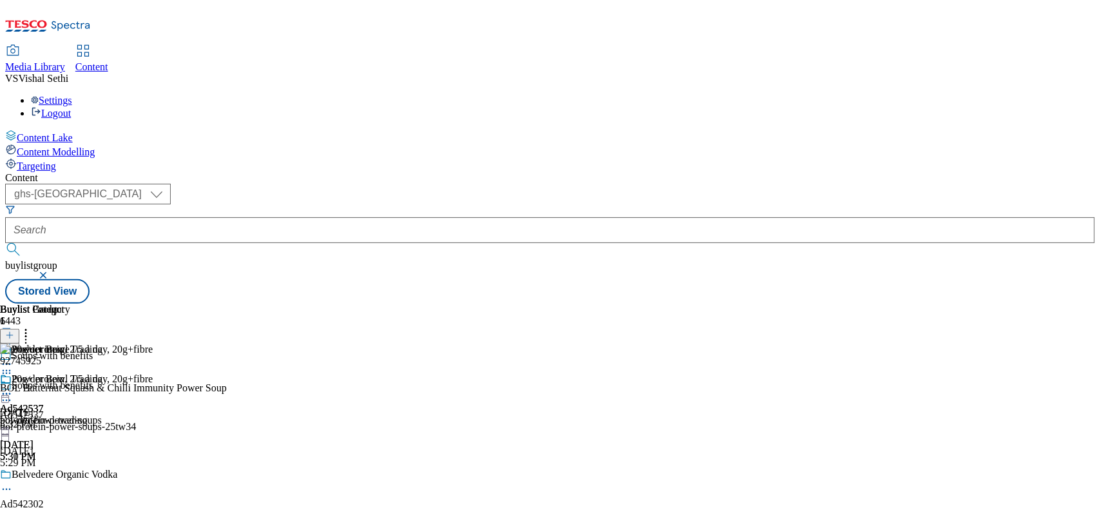
click at [13, 394] on icon at bounding box center [6, 400] width 13 height 13
click at [55, 423] on span "Edit" at bounding box center [47, 428] width 15 height 10
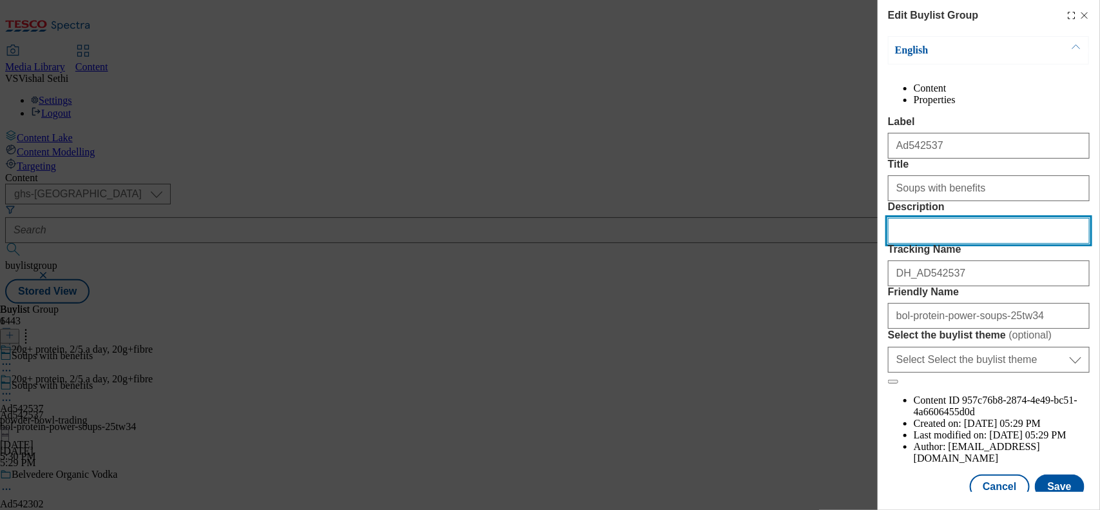
click at [923, 244] on input "Description" at bounding box center [989, 231] width 202 height 26
paste input "BOL Butternut Squash & Chilli Immunity Powder Soup"
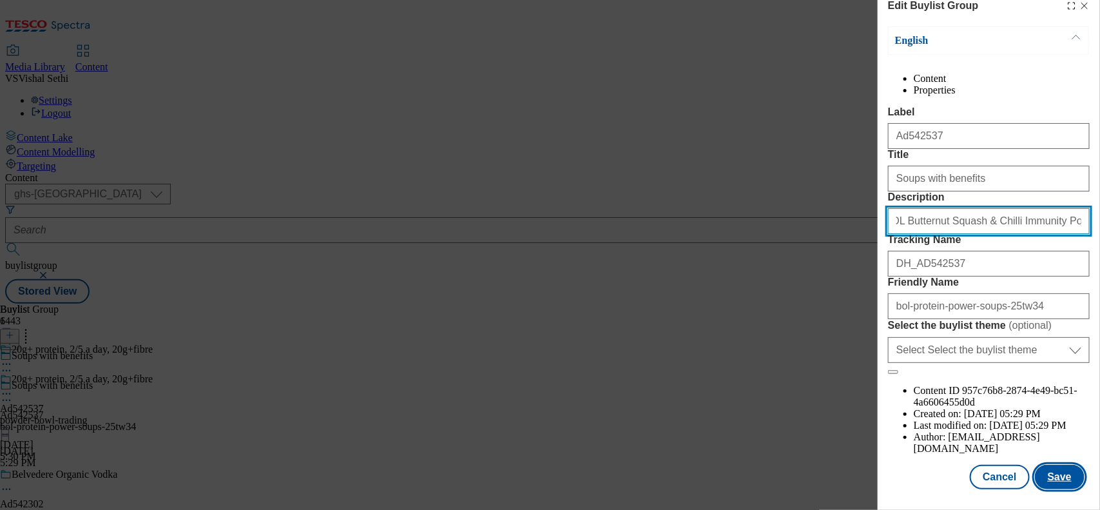
type input "BOL Butternut Squash & Chilli Immunity Powder Soup"
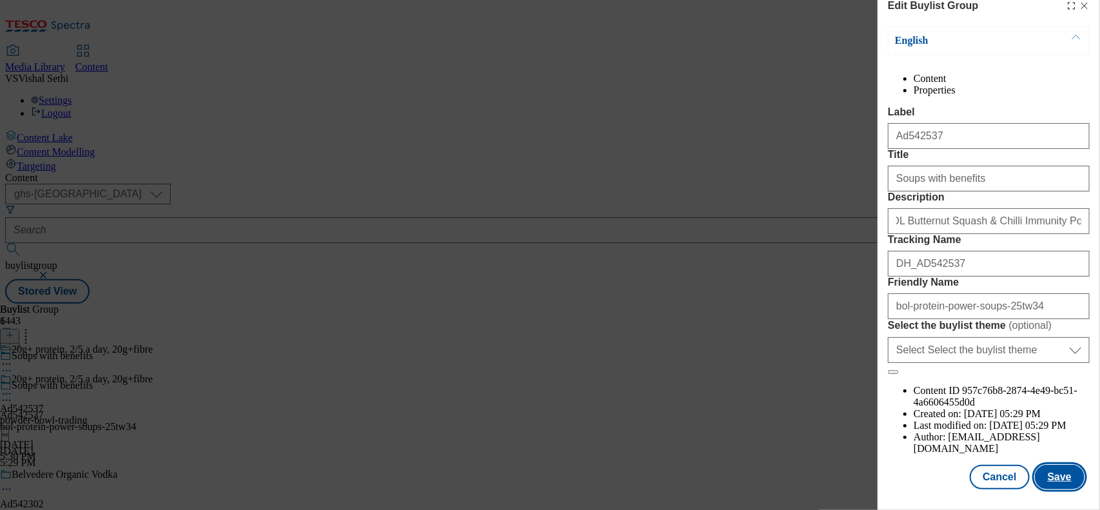
click at [1058, 464] on button "Save" at bounding box center [1060, 476] width 50 height 24
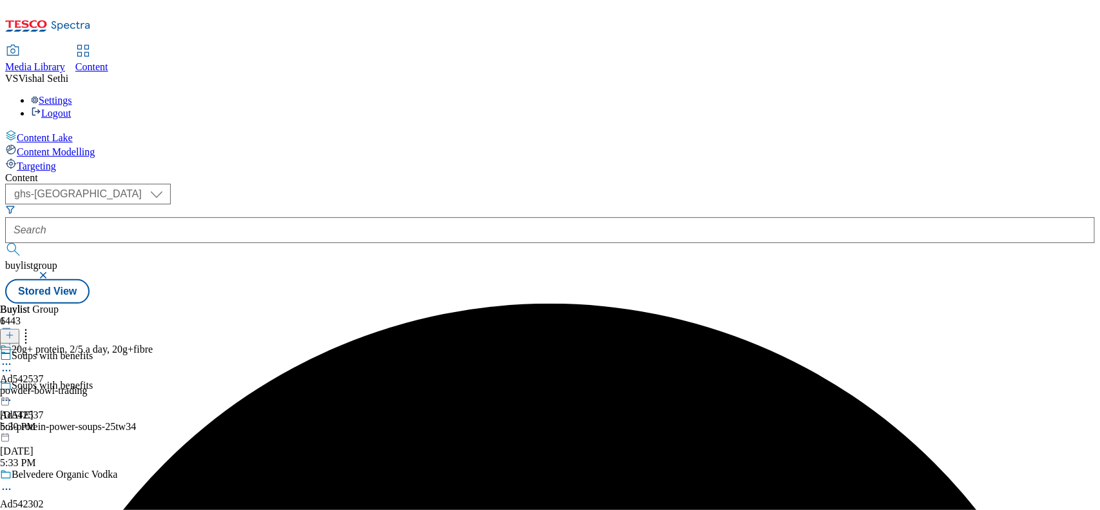
click at [153, 343] on div "20g+ protein, 2/5 a day, 20g+fibre" at bounding box center [76, 358] width 153 height 30
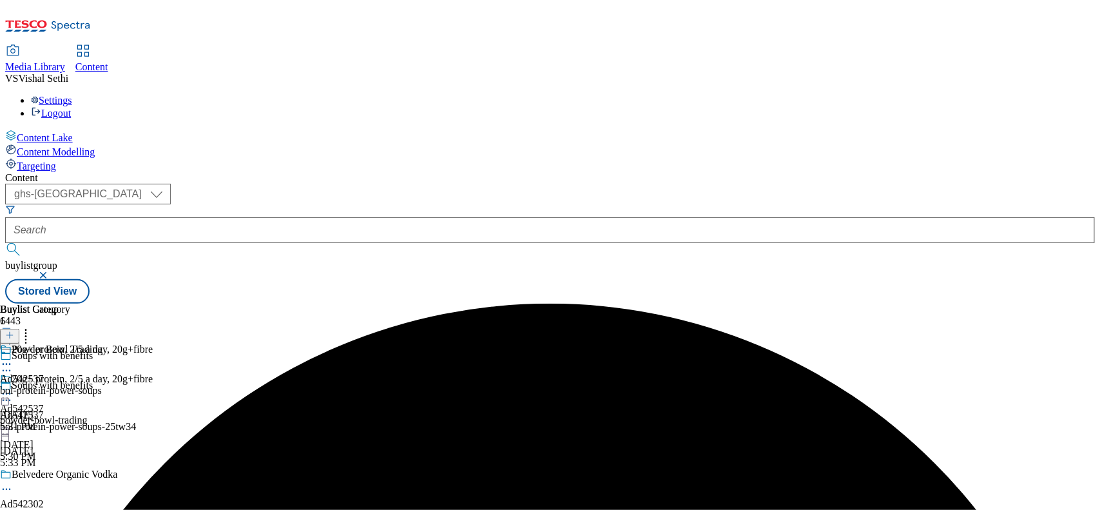
click at [13, 387] on icon at bounding box center [6, 393] width 13 height 13
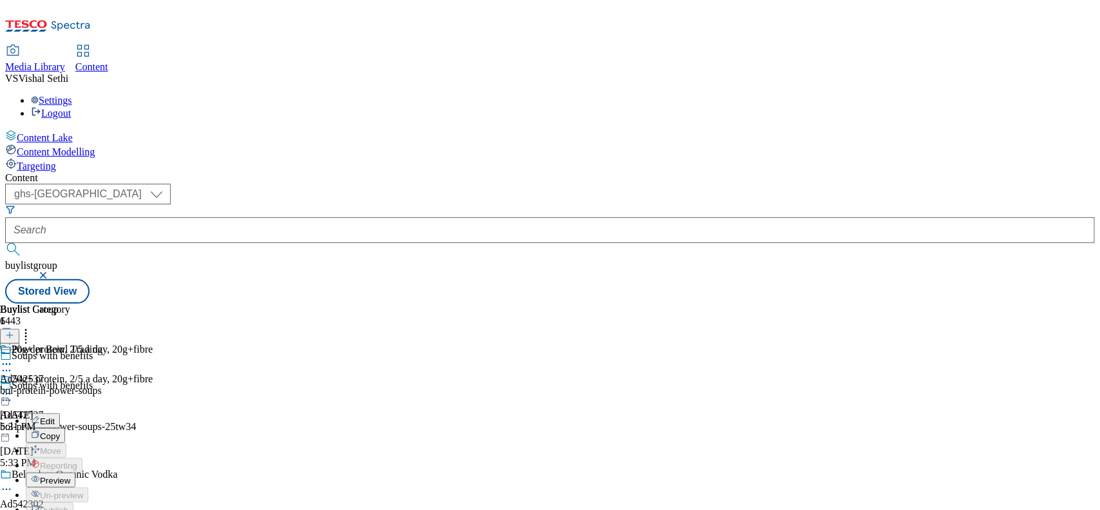
click at [55, 416] on span "Edit" at bounding box center [47, 421] width 15 height 10
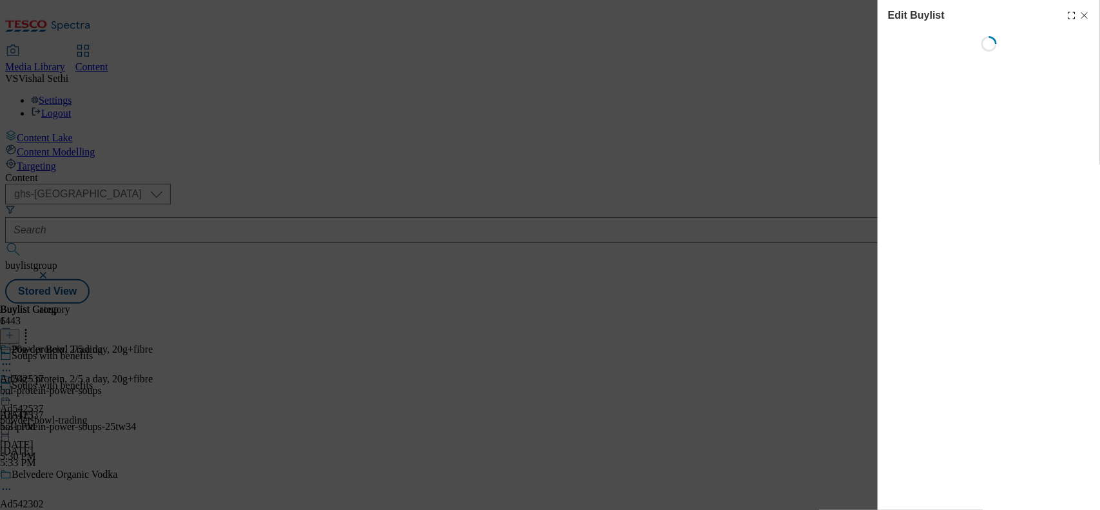
select select "tactical"
select select "supplier funded short term 1-3 weeks"
select select "dunnhumby"
select select "Banner"
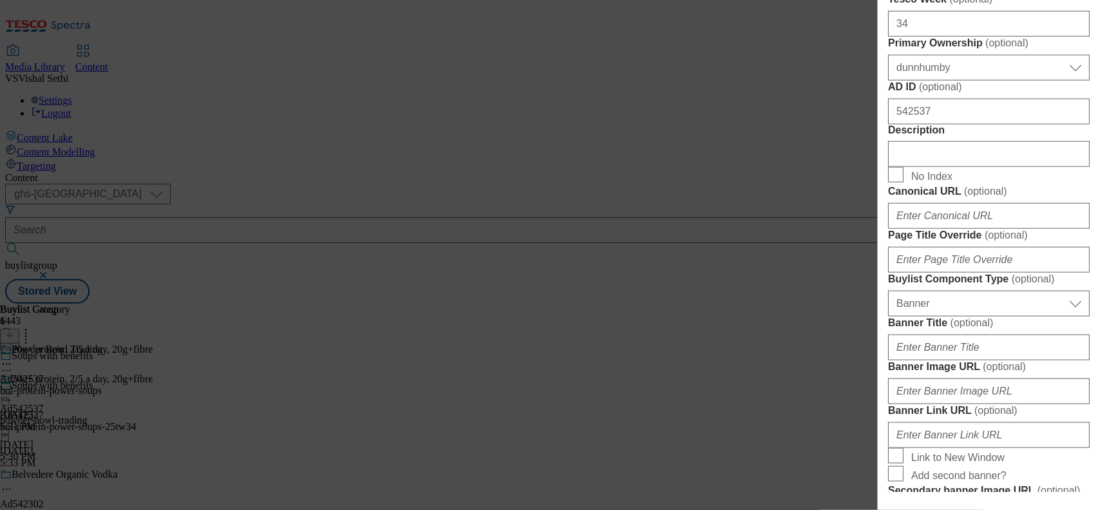
scroll to position [644, 0]
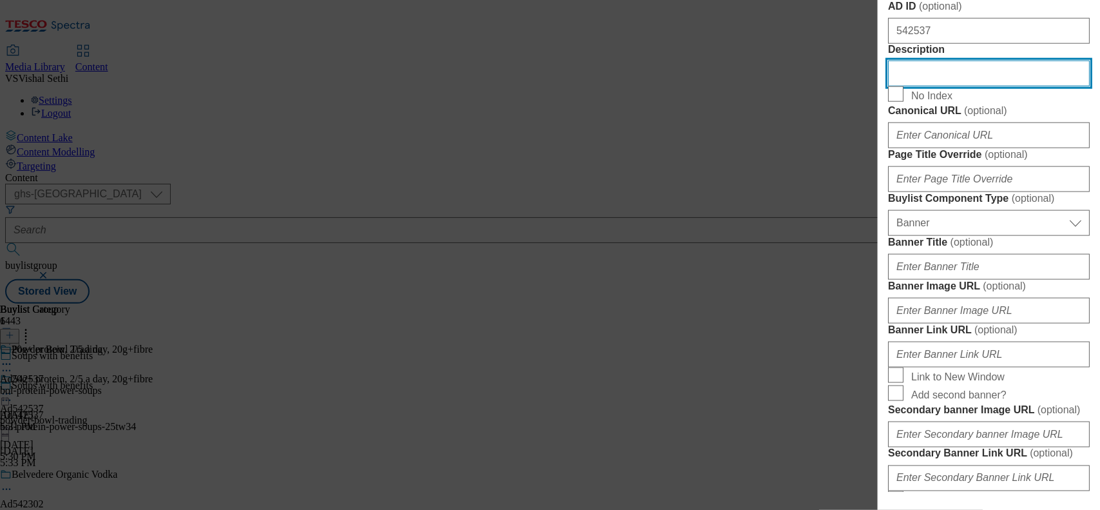
click at [928, 86] on input "Description" at bounding box center [989, 74] width 202 height 26
paste input "BOL Butternut Squash & Chilli Immunity Powder Soup"
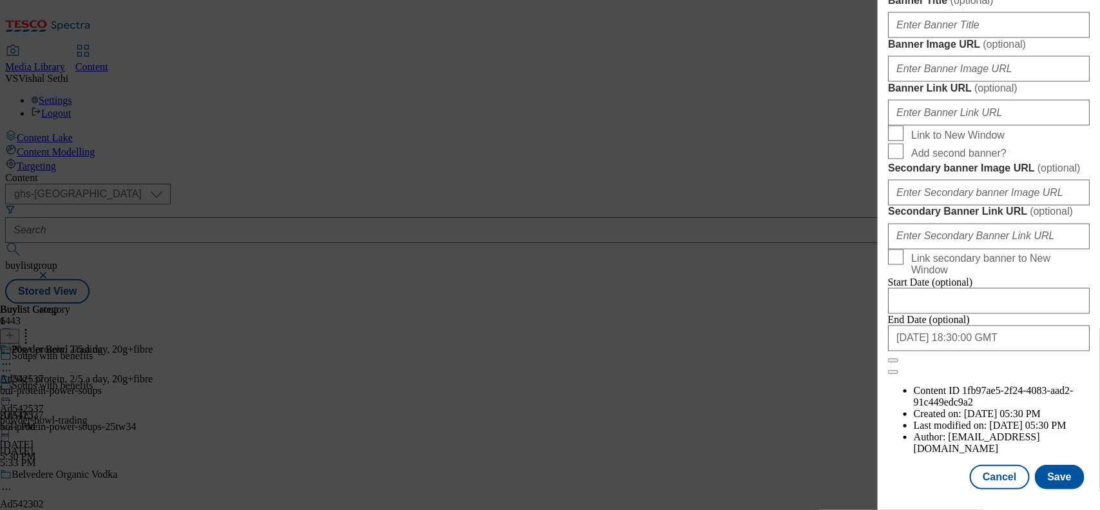
scroll to position [1375, 0]
type input "BOL Butternut Squash & Chilli Immunity Powder Soup"
click at [1058, 464] on button "Save" at bounding box center [1060, 476] width 50 height 24
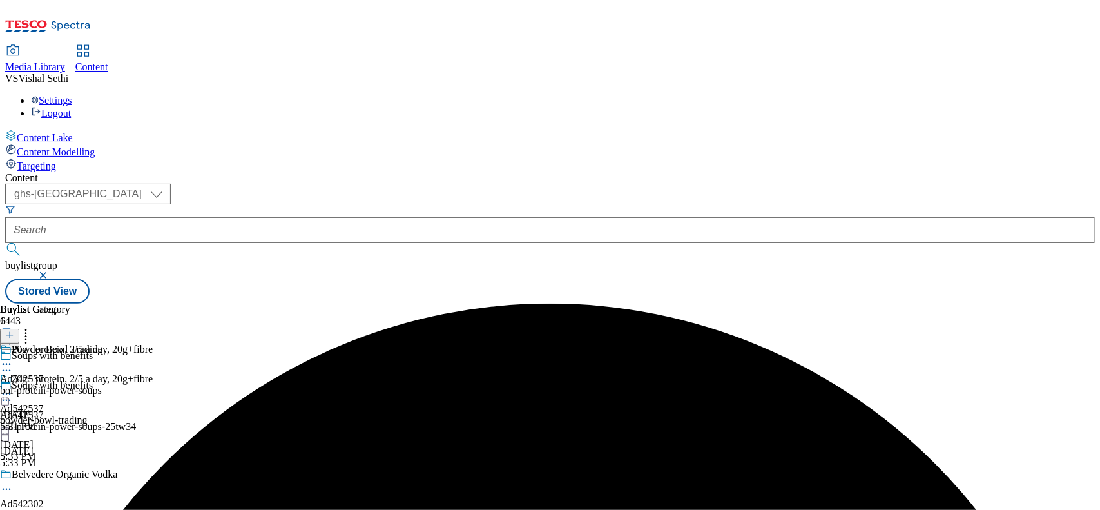
click at [13, 358] on icon at bounding box center [6, 364] width 13 height 13
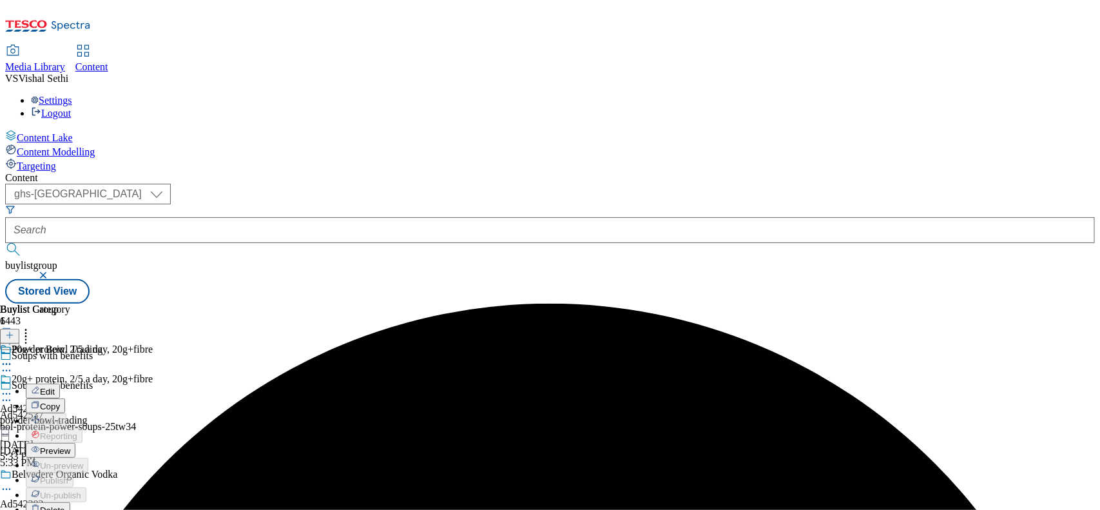
click at [60, 383] on button "Edit" at bounding box center [43, 390] width 34 height 15
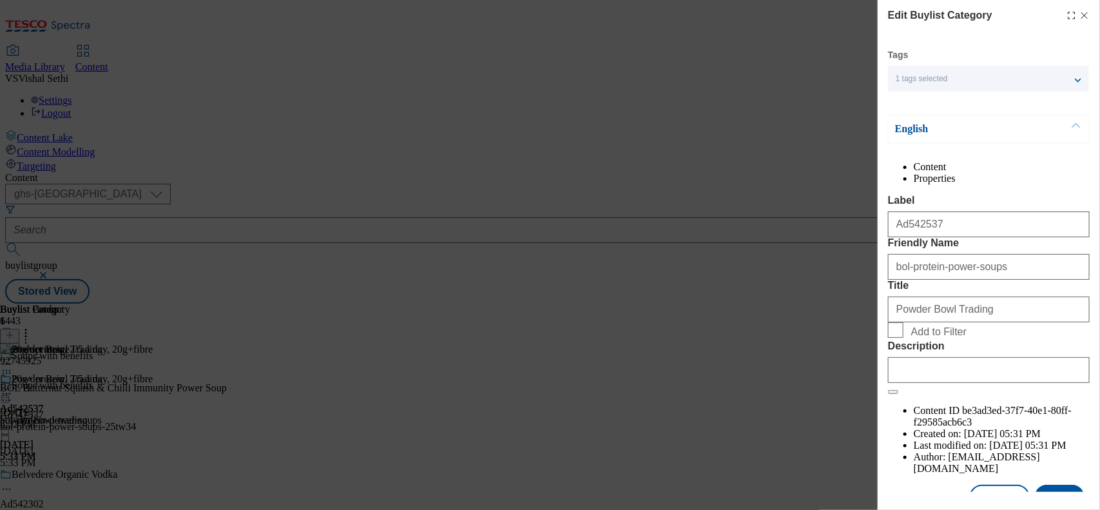
scroll to position [66, 0]
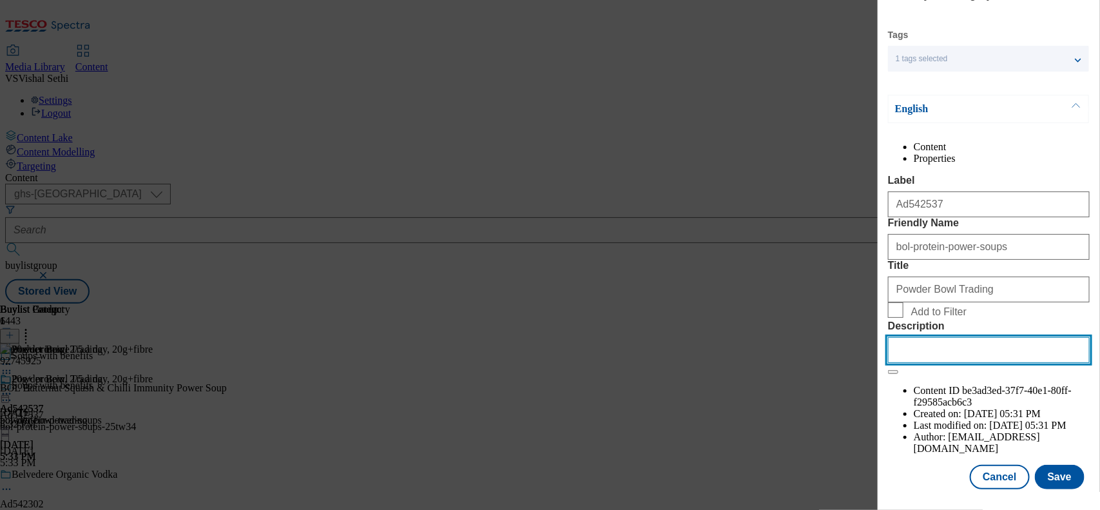
click at [922, 363] on input "Description" at bounding box center [989, 350] width 202 height 26
paste input "BOL Butternut Squash & Chilli Immunity Powder Soup"
type input "BOL Butternut Squash & Chilli Immunity Powder Soup"
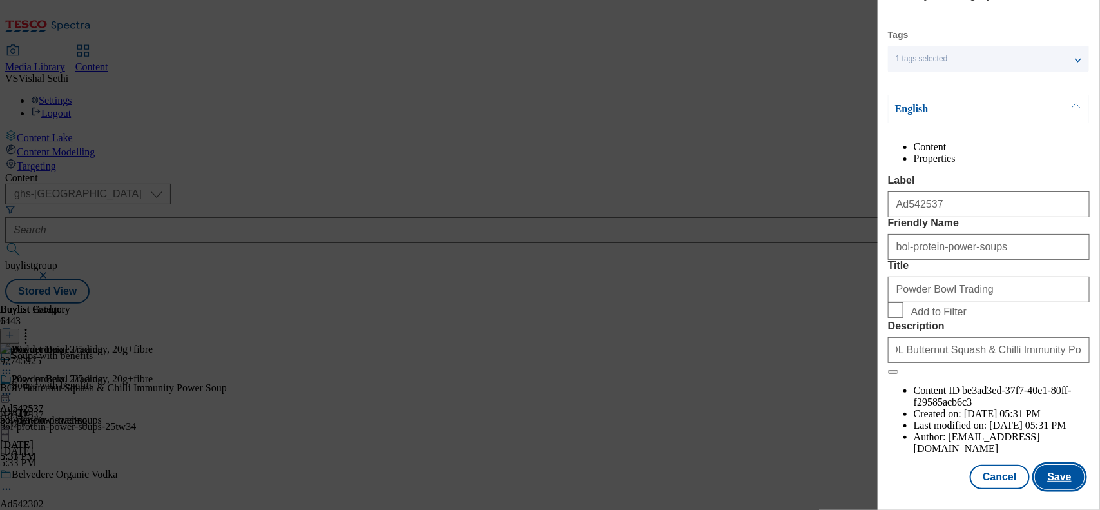
scroll to position [0, 0]
click at [1046, 464] on button "Save" at bounding box center [1060, 476] width 50 height 24
